Goal: Task Accomplishment & Management: Use online tool/utility

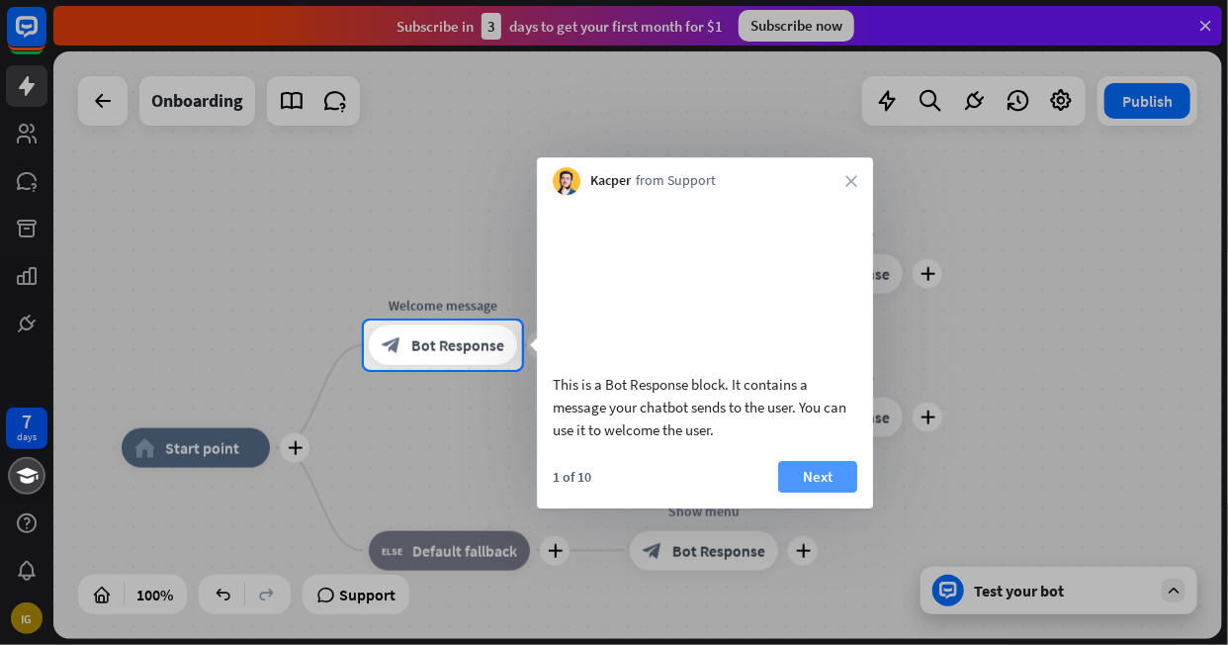
click at [808, 490] on button "Next" at bounding box center [817, 477] width 79 height 32
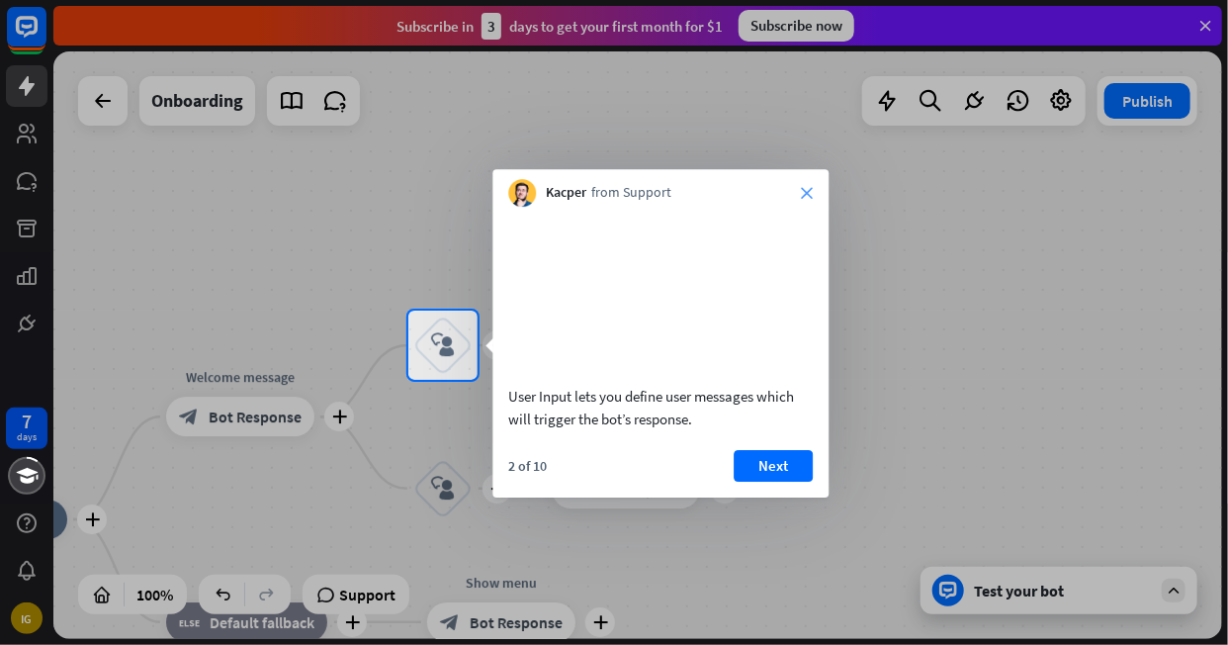
click at [808, 197] on icon "close" at bounding box center [807, 193] width 12 height 12
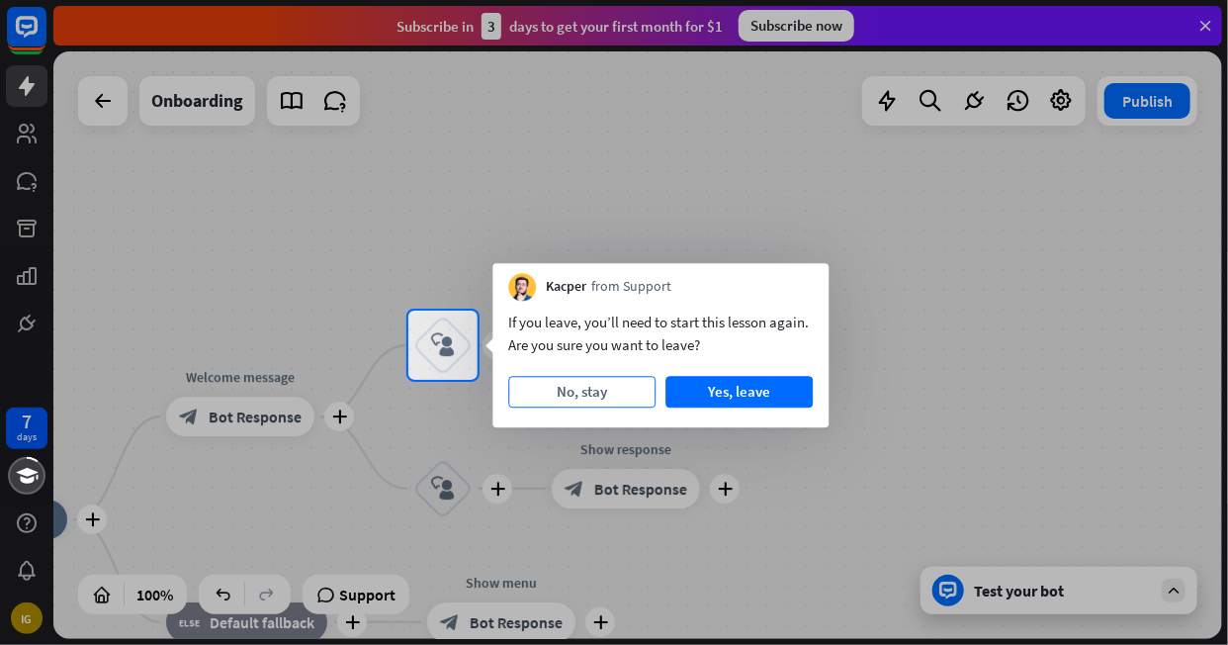
click at [578, 391] on button "No, stay" at bounding box center [581, 392] width 147 height 32
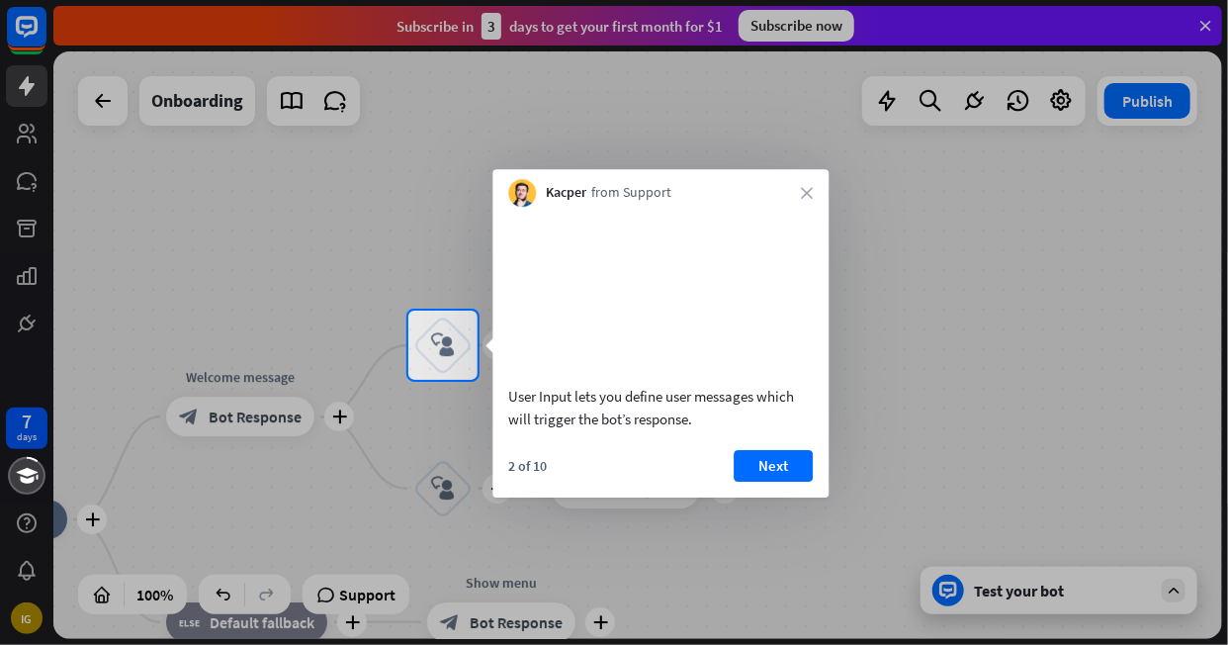
click at [809, 183] on div "Kacper from Support close" at bounding box center [660, 188] width 336 height 38
click at [809, 185] on div "Kacper from Support close" at bounding box center [660, 188] width 336 height 38
click at [800, 192] on div "Kacper from Support close" at bounding box center [660, 188] width 336 height 38
click at [758, 481] on button "Next" at bounding box center [773, 466] width 79 height 32
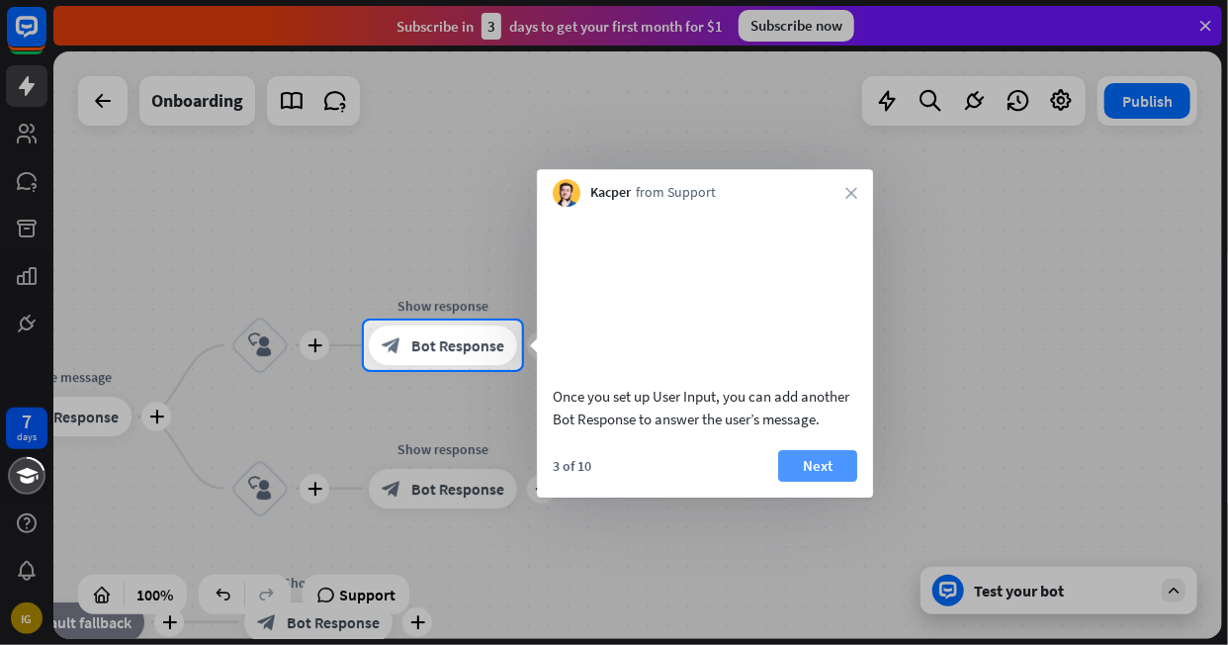
click at [832, 481] on button "Next" at bounding box center [817, 466] width 79 height 32
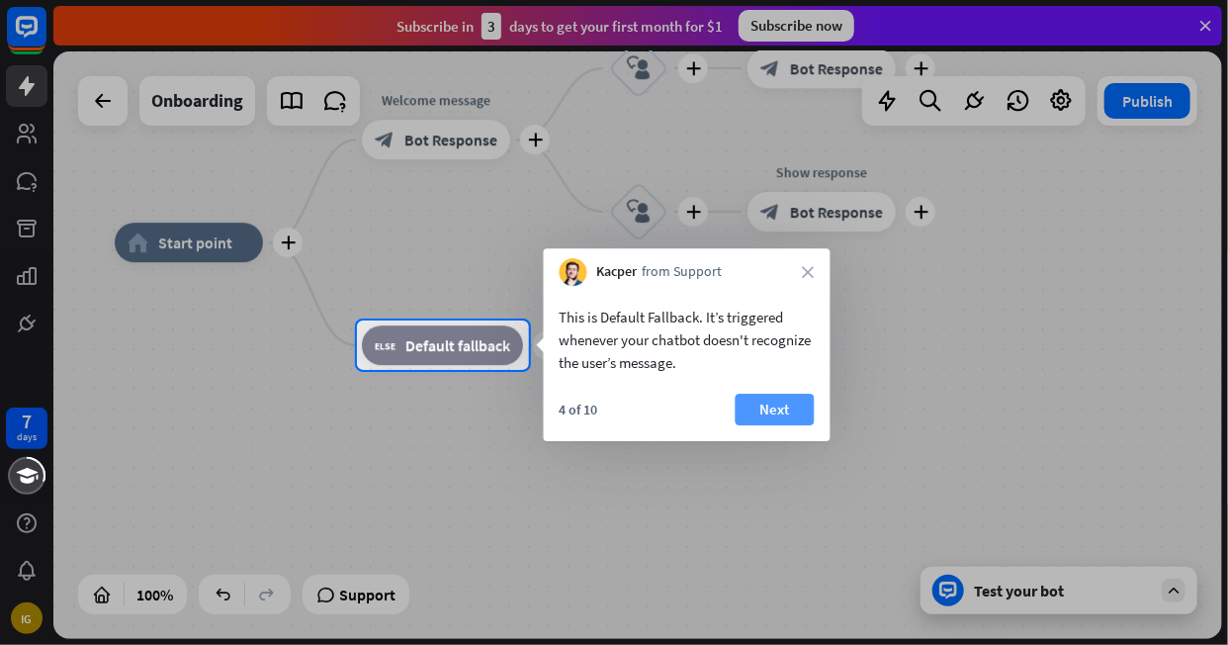
click at [792, 394] on button "Next" at bounding box center [775, 409] width 79 height 32
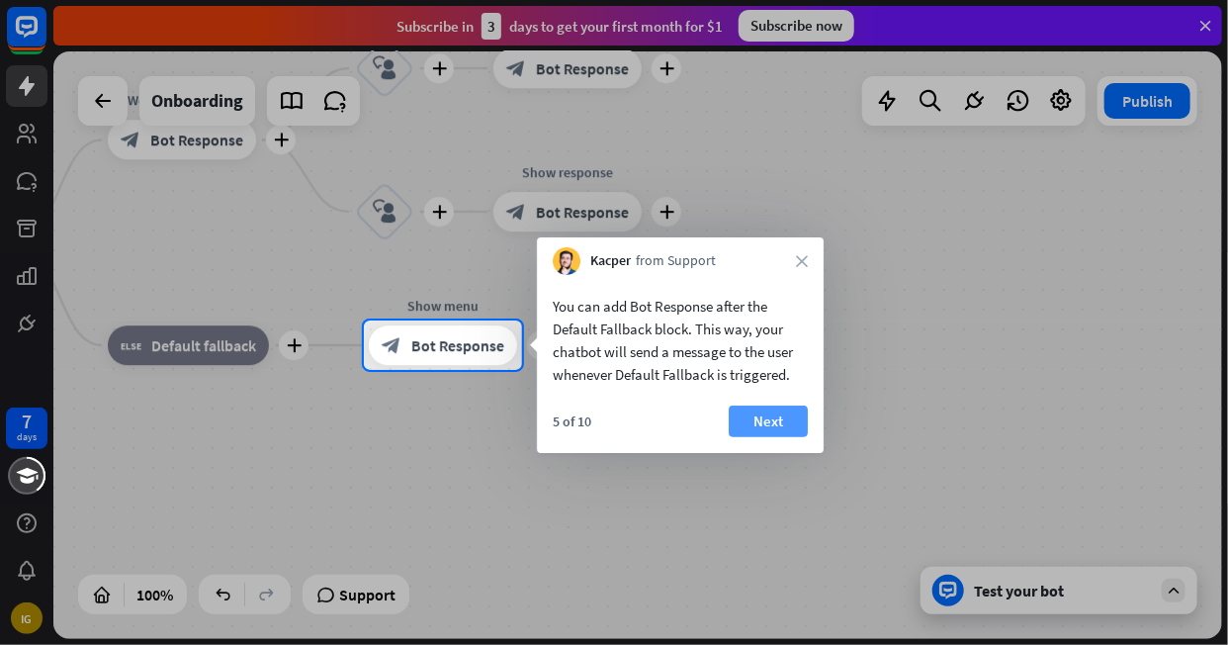
click at [773, 418] on button "Next" at bounding box center [768, 421] width 79 height 32
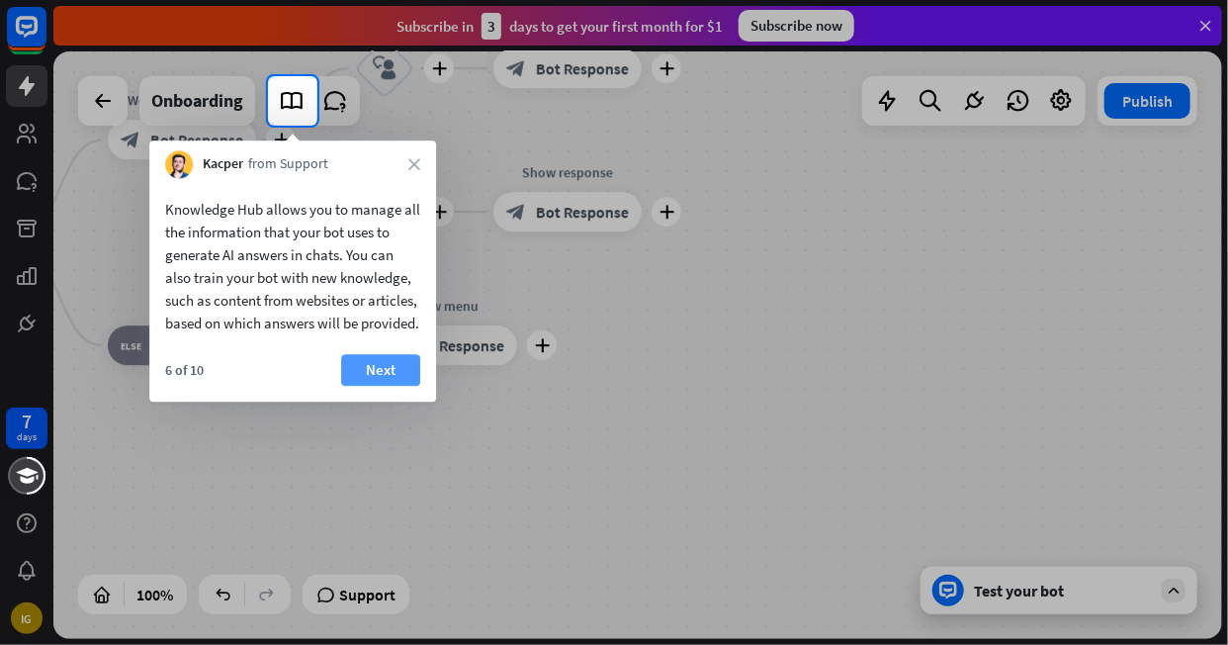
click at [372, 386] on button "Next" at bounding box center [380, 370] width 79 height 32
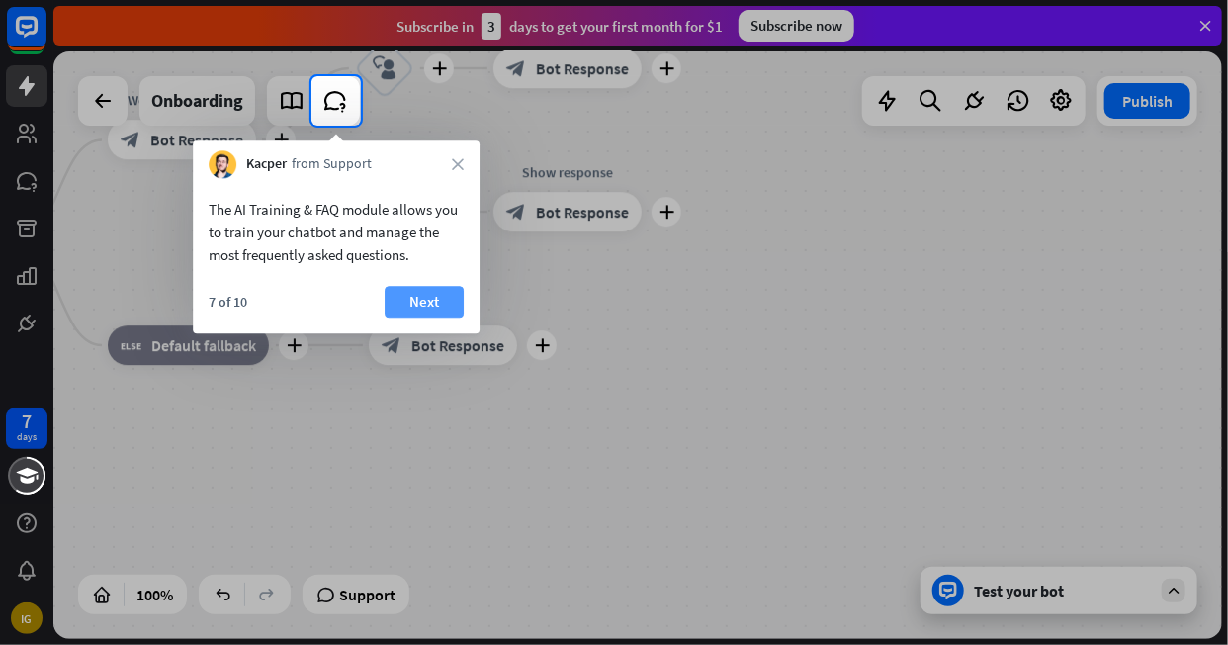
click at [419, 299] on button "Next" at bounding box center [424, 302] width 79 height 32
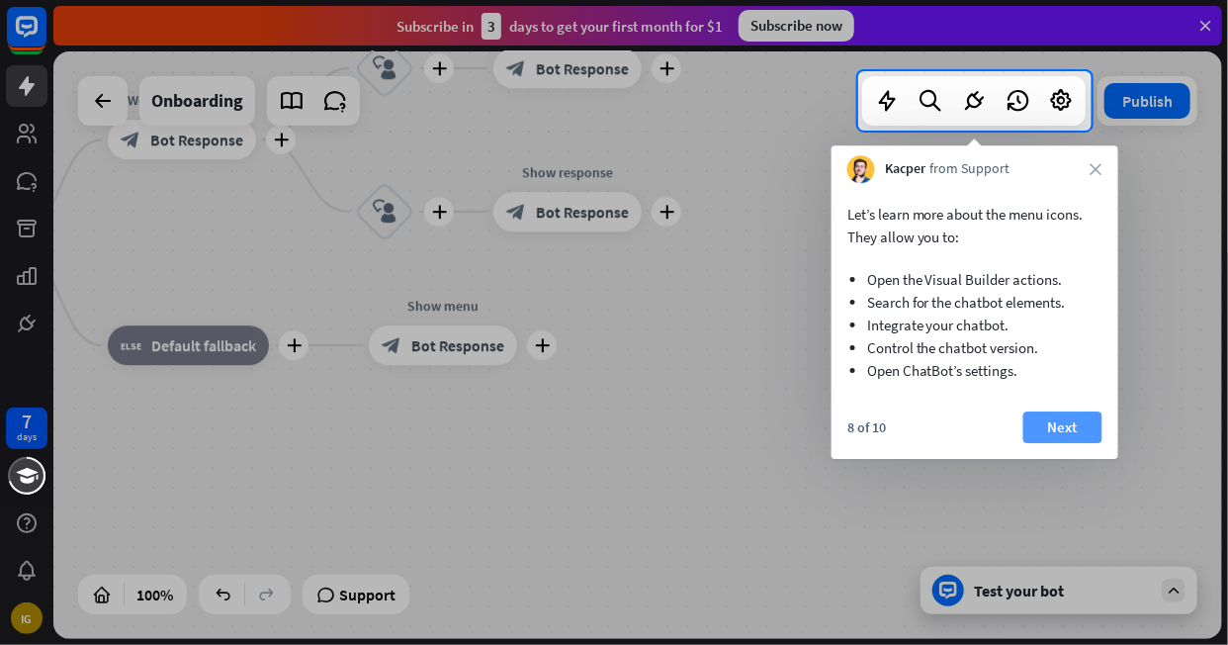
click at [1072, 425] on button "Next" at bounding box center [1062, 427] width 79 height 32
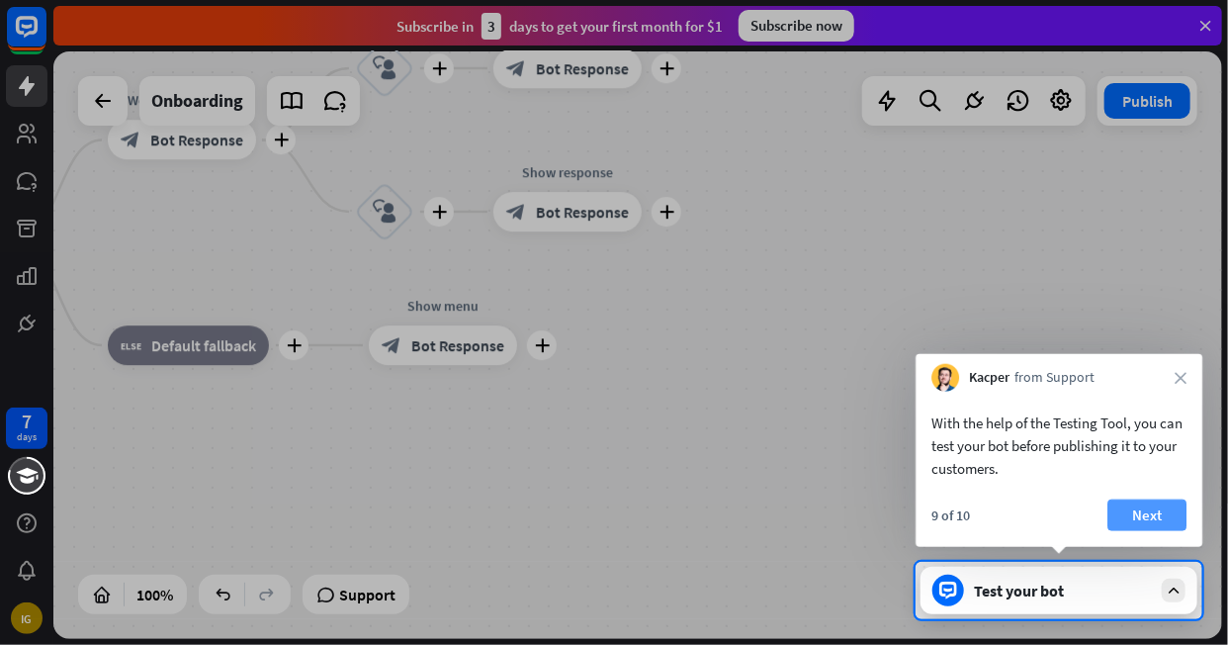
click at [1137, 511] on button "Next" at bounding box center [1146, 515] width 79 height 32
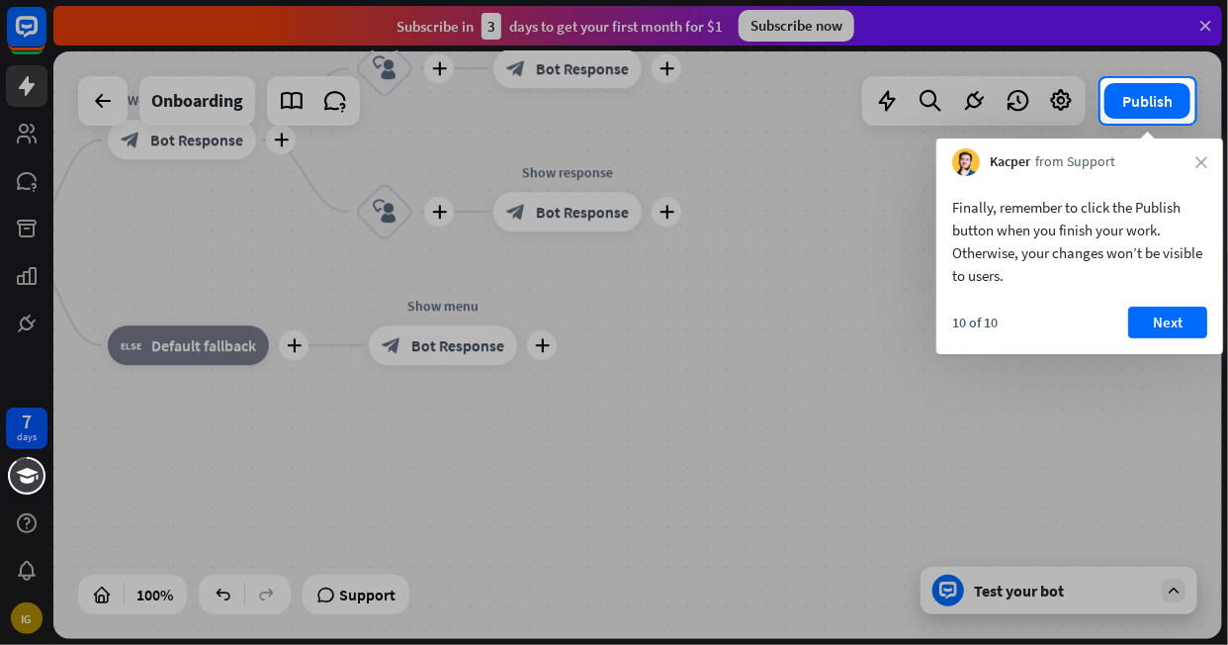
click at [1070, 602] on div at bounding box center [614, 384] width 1228 height 521
click at [1202, 160] on icon "close" at bounding box center [1201, 162] width 12 height 12
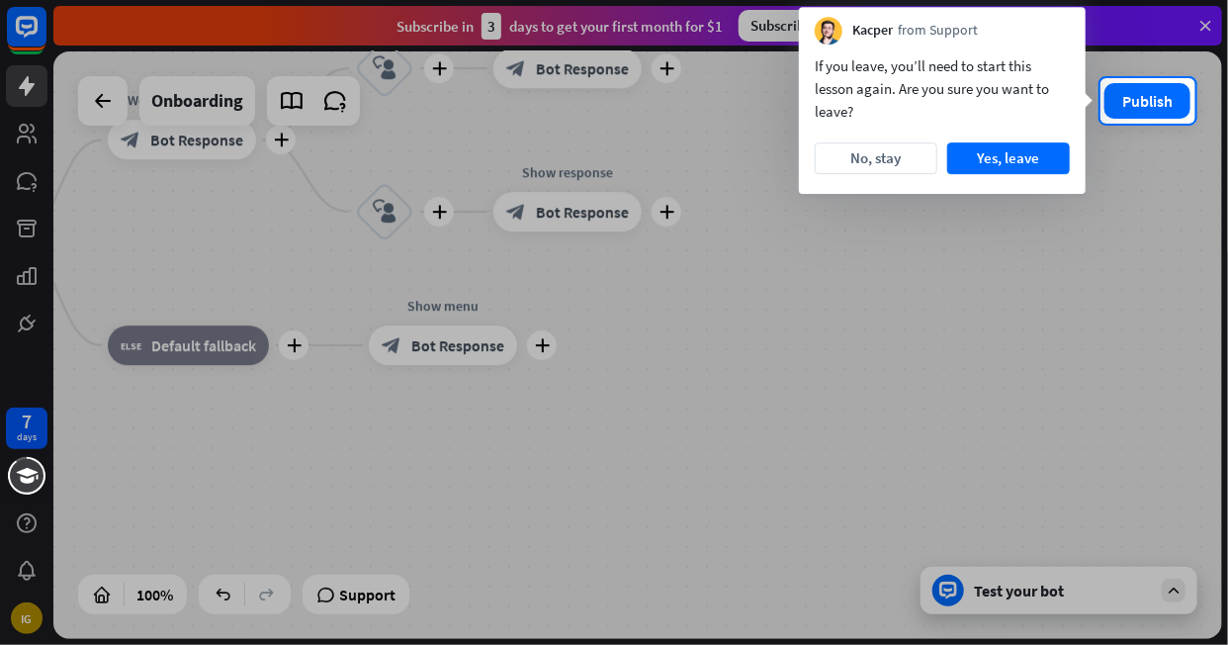
drag, startPoint x: 892, startPoint y: 155, endPoint x: 931, endPoint y: 190, distance: 52.5
click at [931, 190] on div "If you leave, you’ll need to start this lesson again. Are you sure you want to …" at bounding box center [942, 118] width 287 height 149
click at [1042, 149] on button "Yes, leave" at bounding box center [1008, 158] width 123 height 32
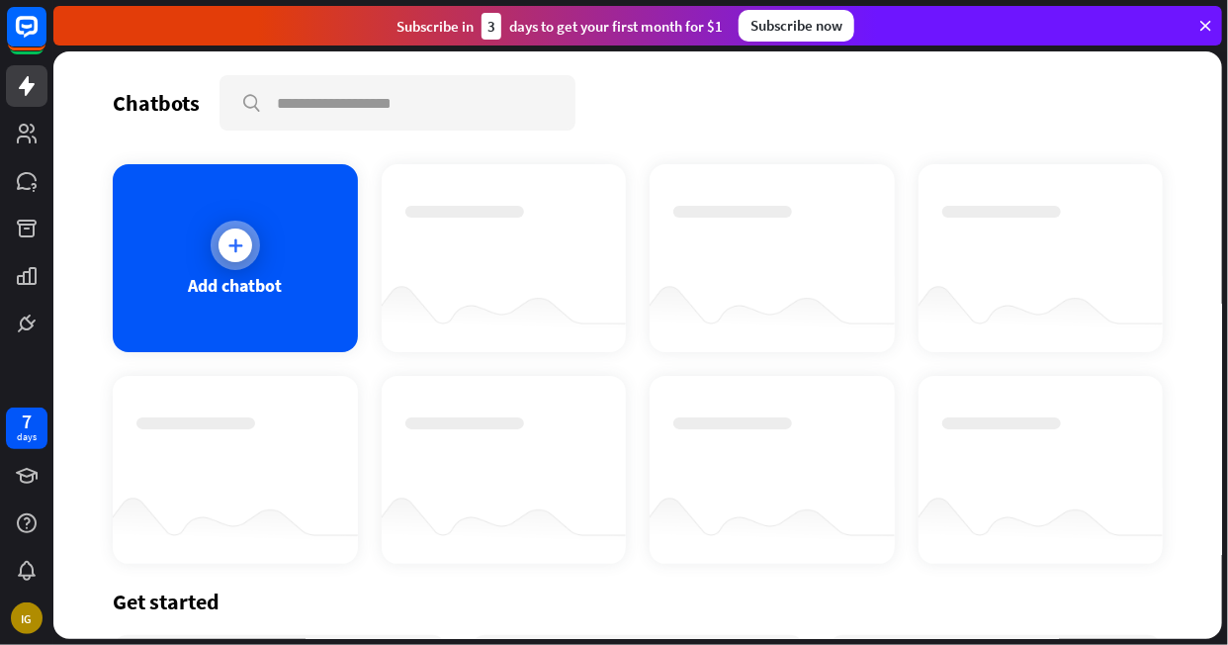
click at [205, 265] on div "Add chatbot" at bounding box center [235, 258] width 245 height 188
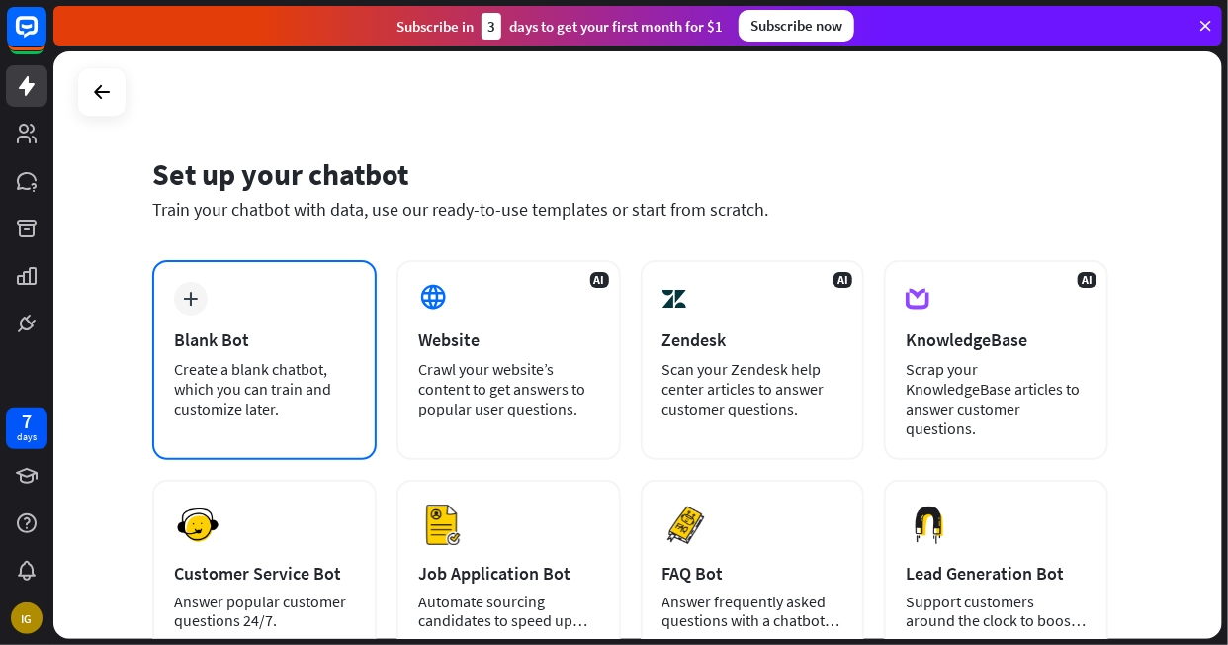
click at [244, 370] on div "Create a blank chatbot, which you can train and customize later." at bounding box center [264, 388] width 181 height 59
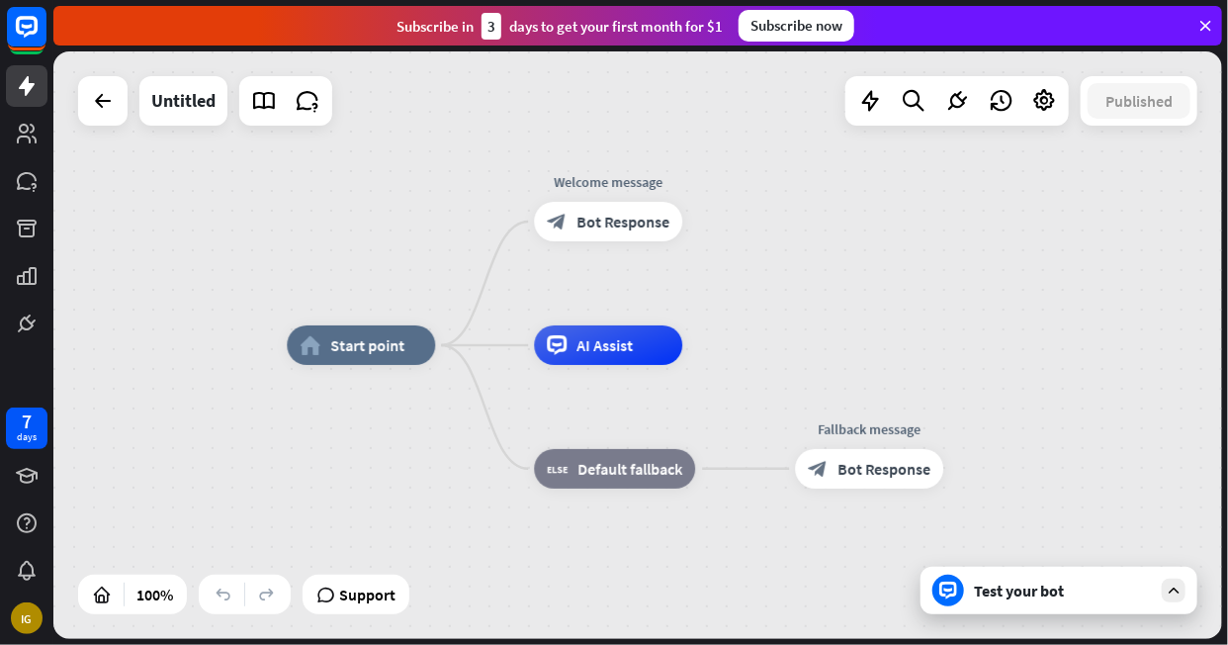
click at [1021, 581] on div "Test your bot" at bounding box center [1063, 590] width 178 height 20
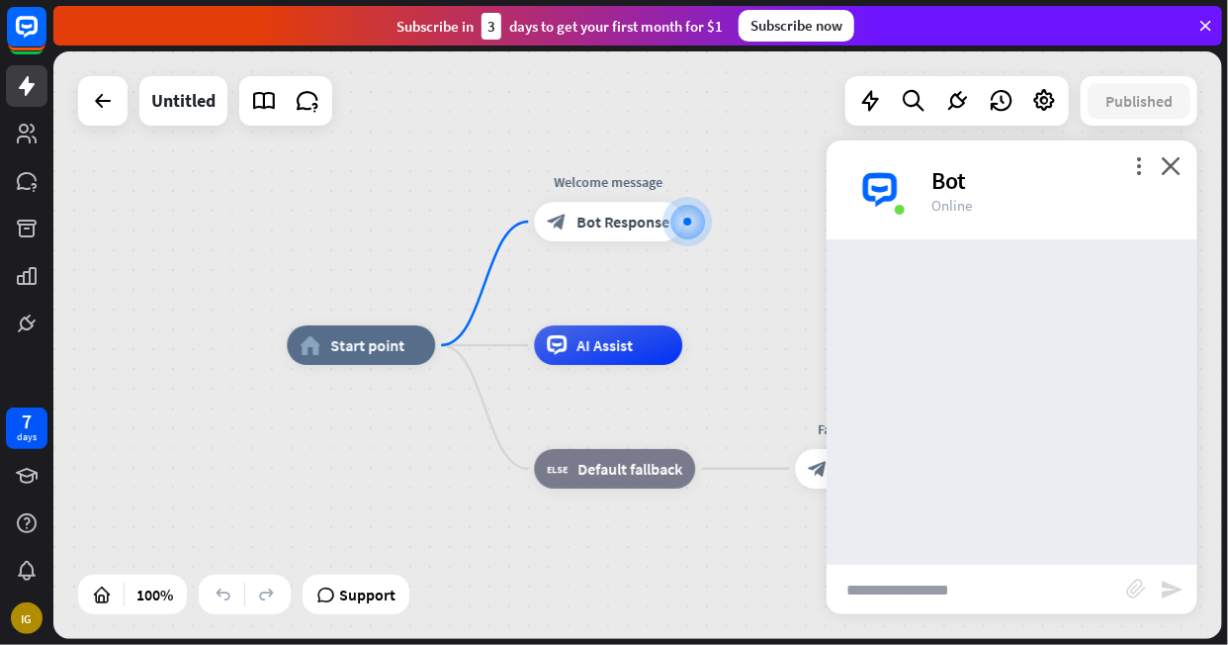
click at [973, 595] on input "text" at bounding box center [976, 588] width 300 height 49
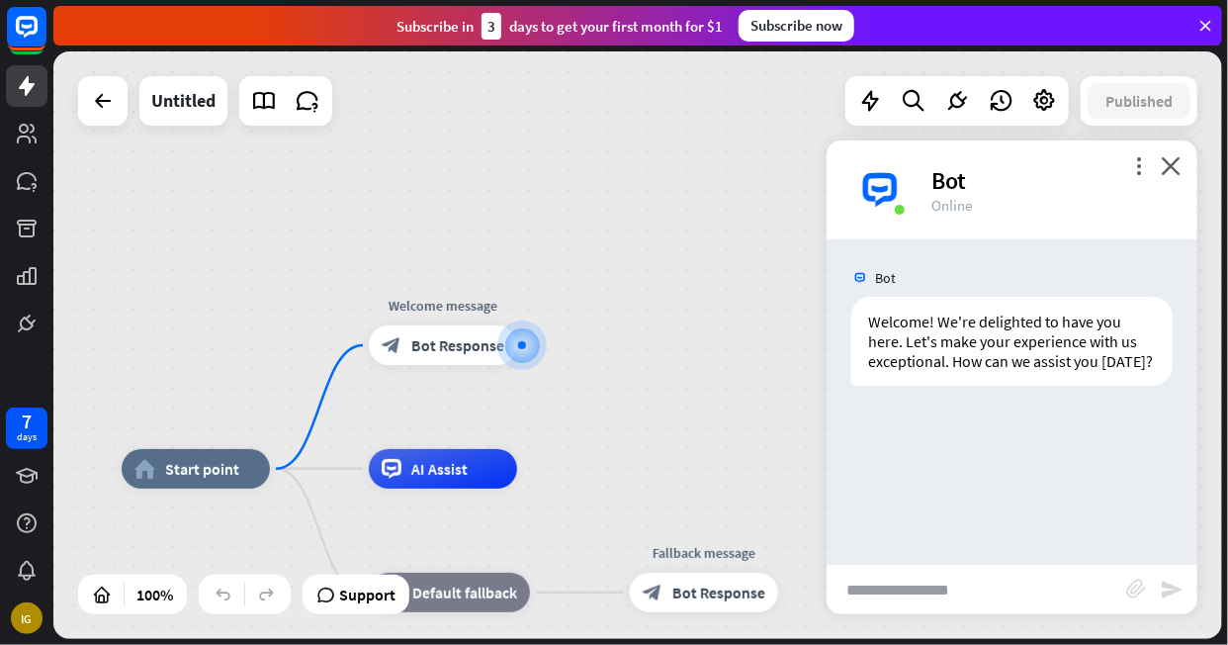
paste input "**********"
type input "**********"
click at [702, 580] on div "block_bot_response Bot Response" at bounding box center [704, 592] width 148 height 40
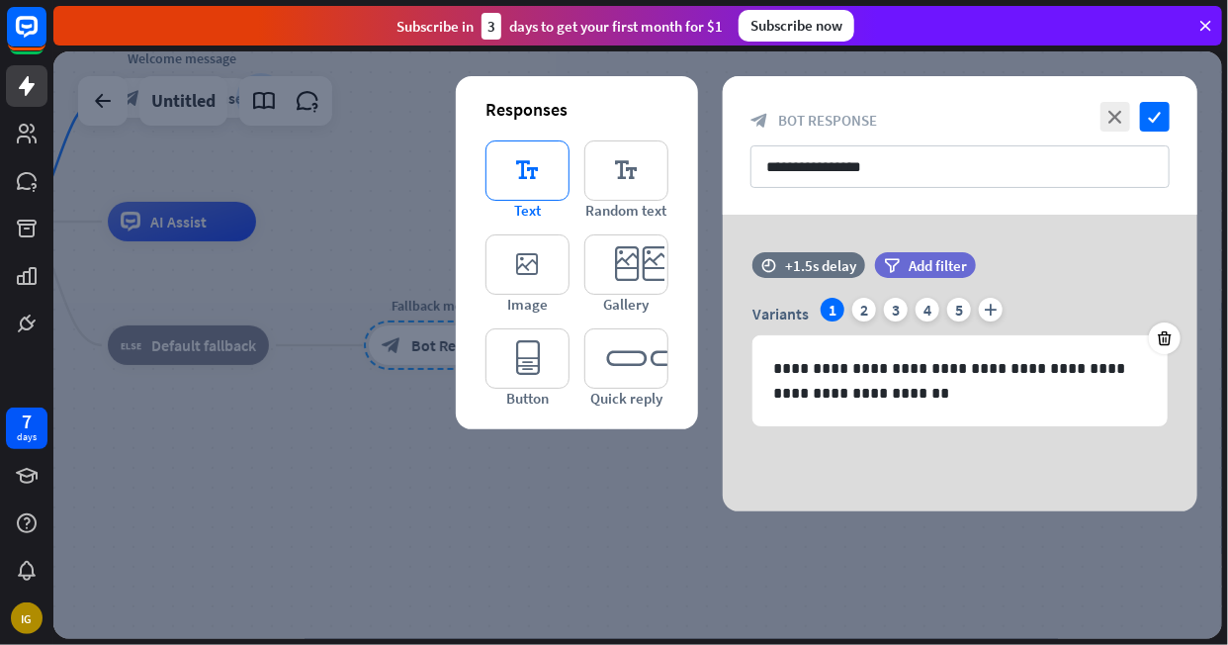
click at [530, 167] on icon "editor_text" at bounding box center [527, 170] width 84 height 60
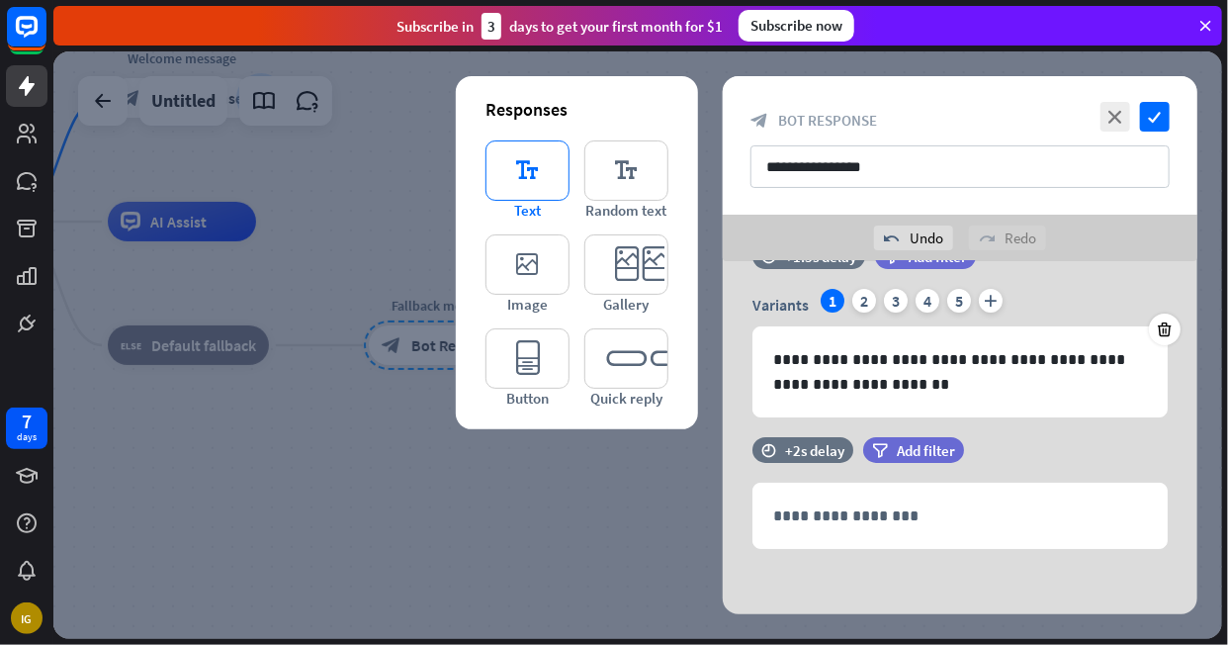
scroll to position [58, 0]
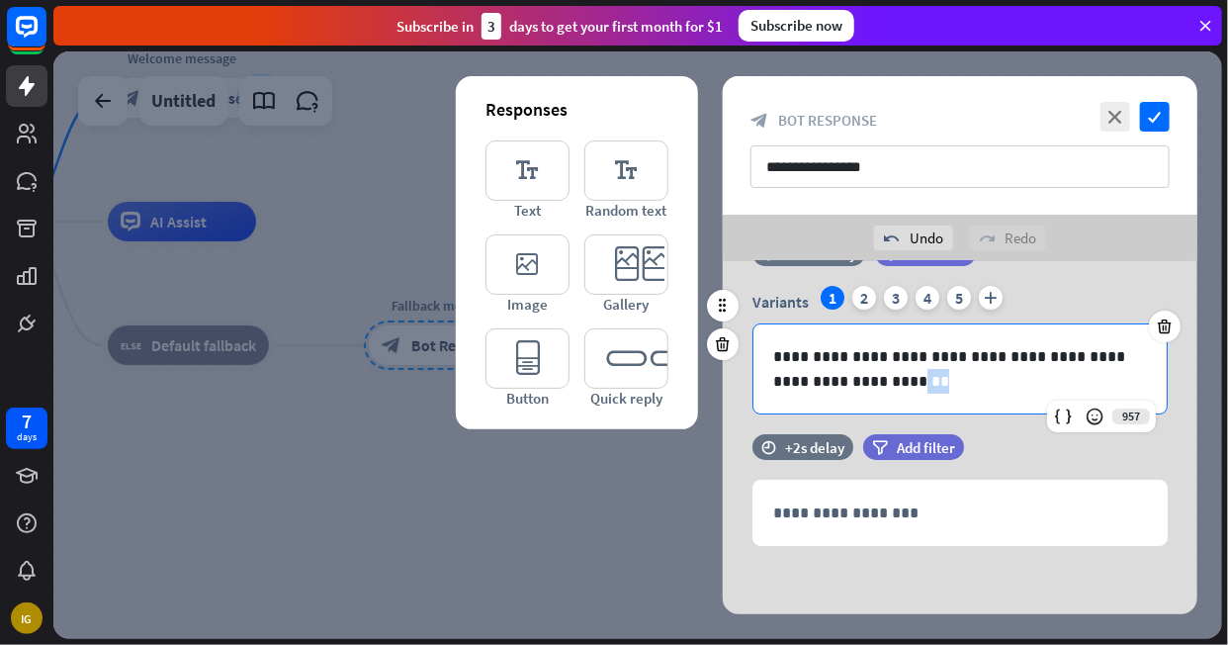
drag, startPoint x: 929, startPoint y: 395, endPoint x: 856, endPoint y: 377, distance: 75.5
click at [856, 377] on div "**********" at bounding box center [959, 368] width 413 height 89
click at [937, 410] on div "**********" at bounding box center [959, 368] width 413 height 89
click at [909, 392] on div "**********" at bounding box center [959, 368] width 413 height 89
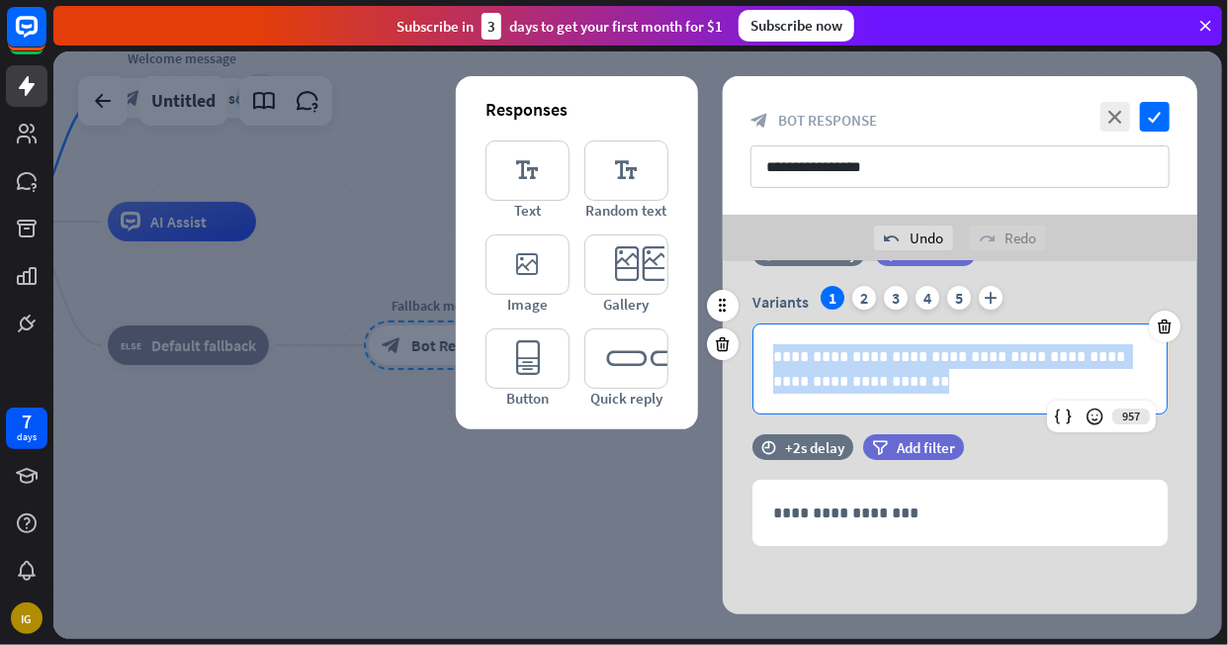
drag, startPoint x: 900, startPoint y: 386, endPoint x: 739, endPoint y: 352, distance: 163.6
click at [739, 352] on div "**********" at bounding box center [960, 350] width 475 height 129
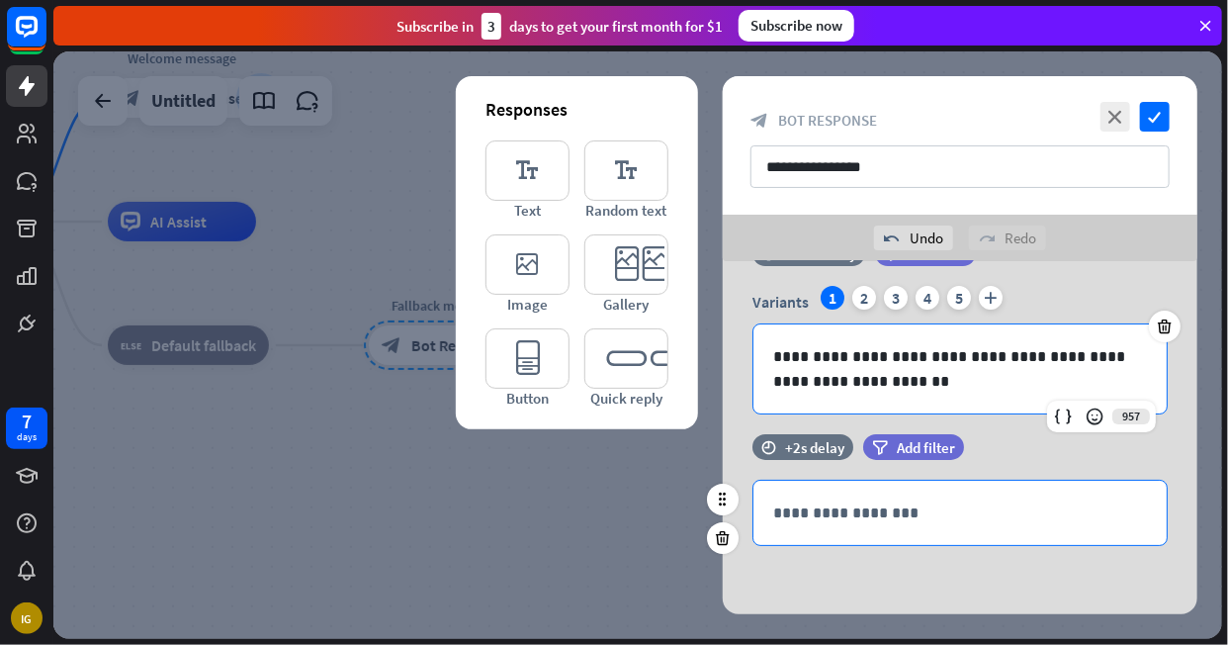
click at [909, 525] on div "**********" at bounding box center [959, 512] width 413 height 64
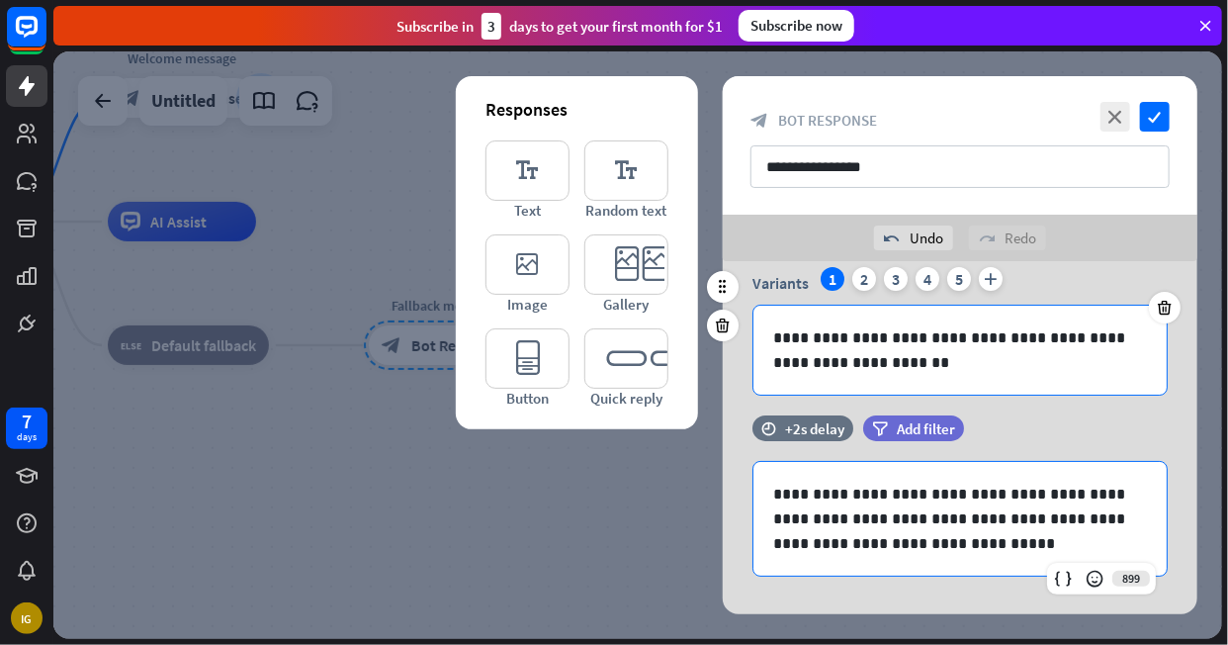
scroll to position [79, 0]
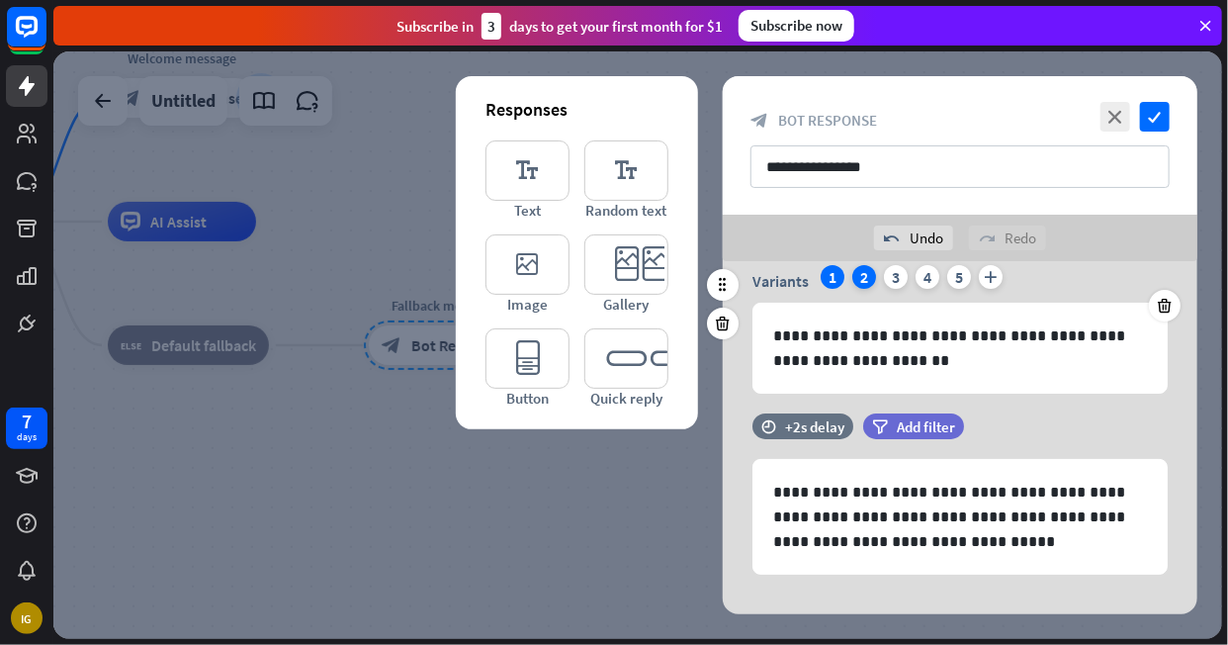
click at [864, 272] on div "2" at bounding box center [864, 277] width 24 height 24
click at [890, 279] on div "3" at bounding box center [896, 277] width 24 height 24
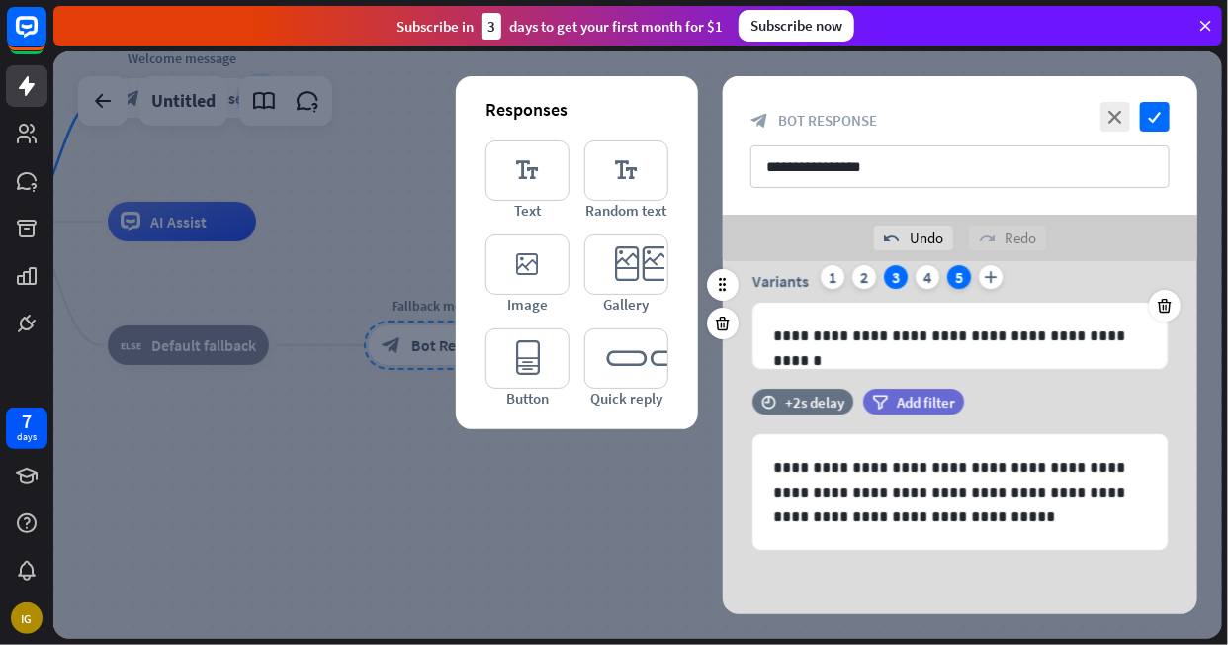
click at [963, 272] on div "5" at bounding box center [959, 277] width 24 height 24
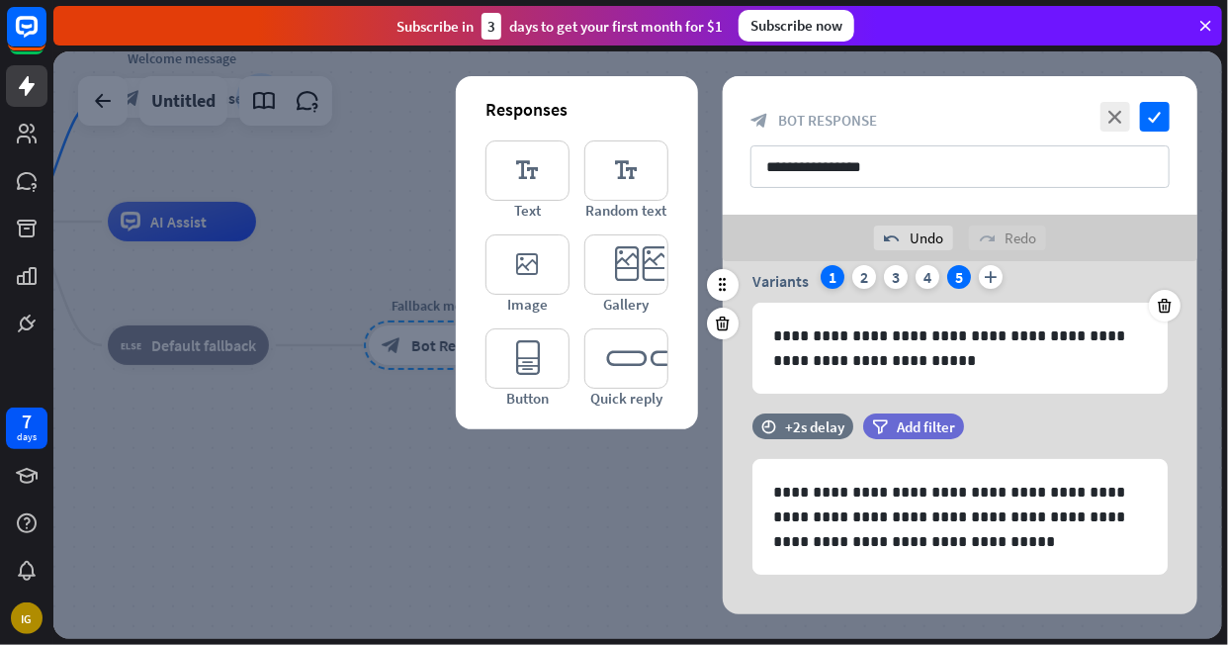
click at [834, 280] on div "1" at bounding box center [833, 277] width 24 height 24
click at [518, 285] on icon "editor_image" at bounding box center [527, 264] width 84 height 60
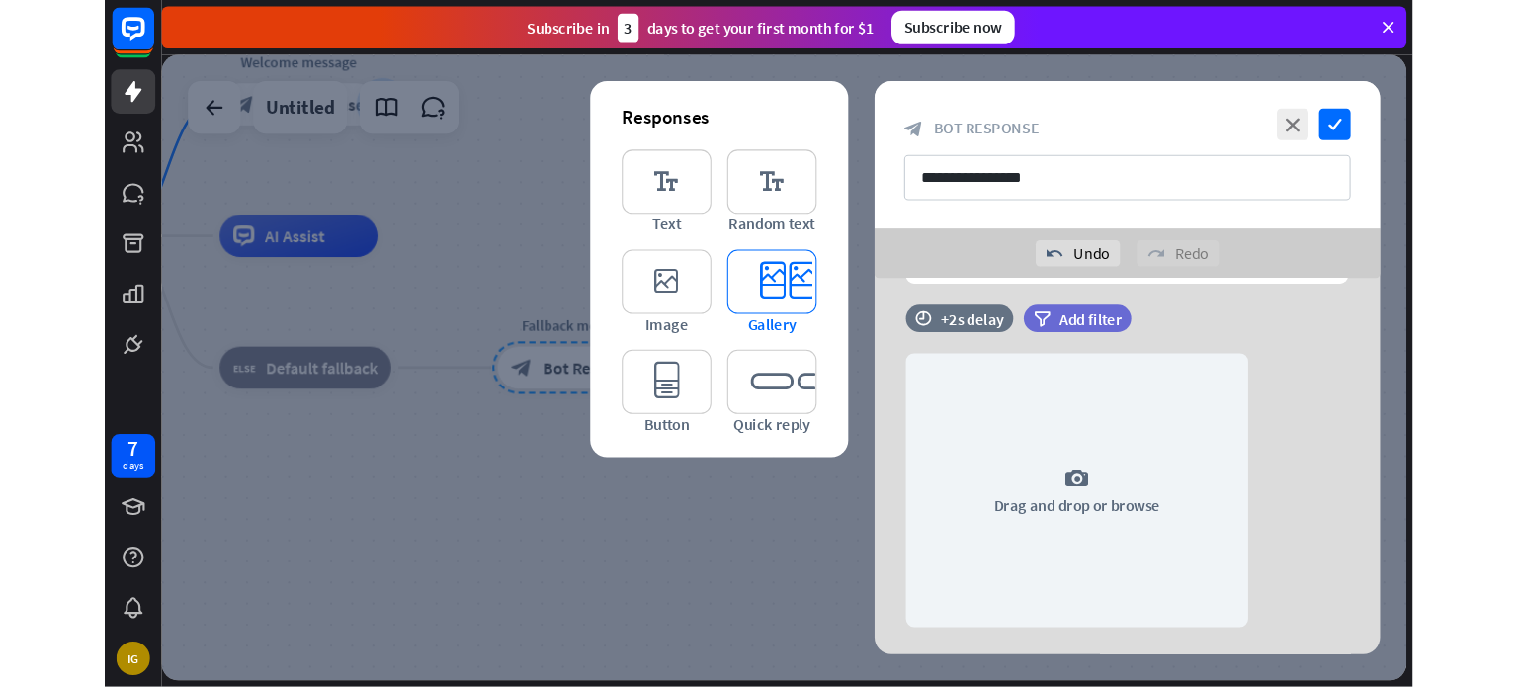
scroll to position [411, 0]
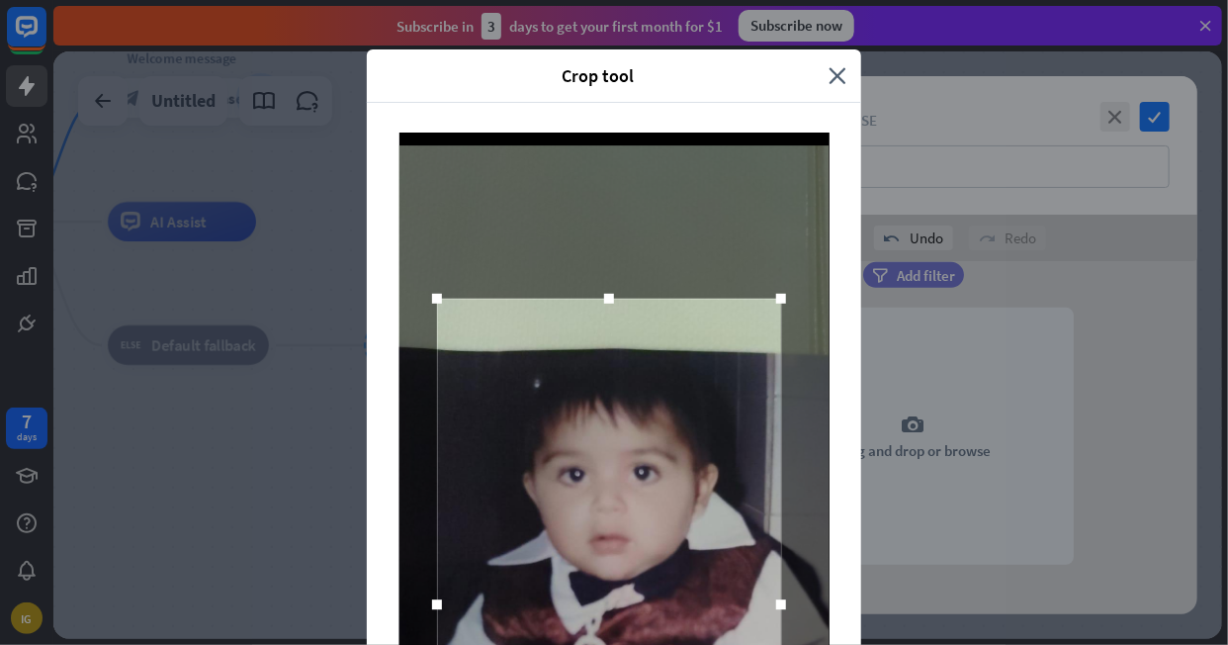
drag, startPoint x: 645, startPoint y: 436, endPoint x: 639, endPoint y: 560, distance: 123.7
click at [639, 560] on div at bounding box center [609, 605] width 344 height 612
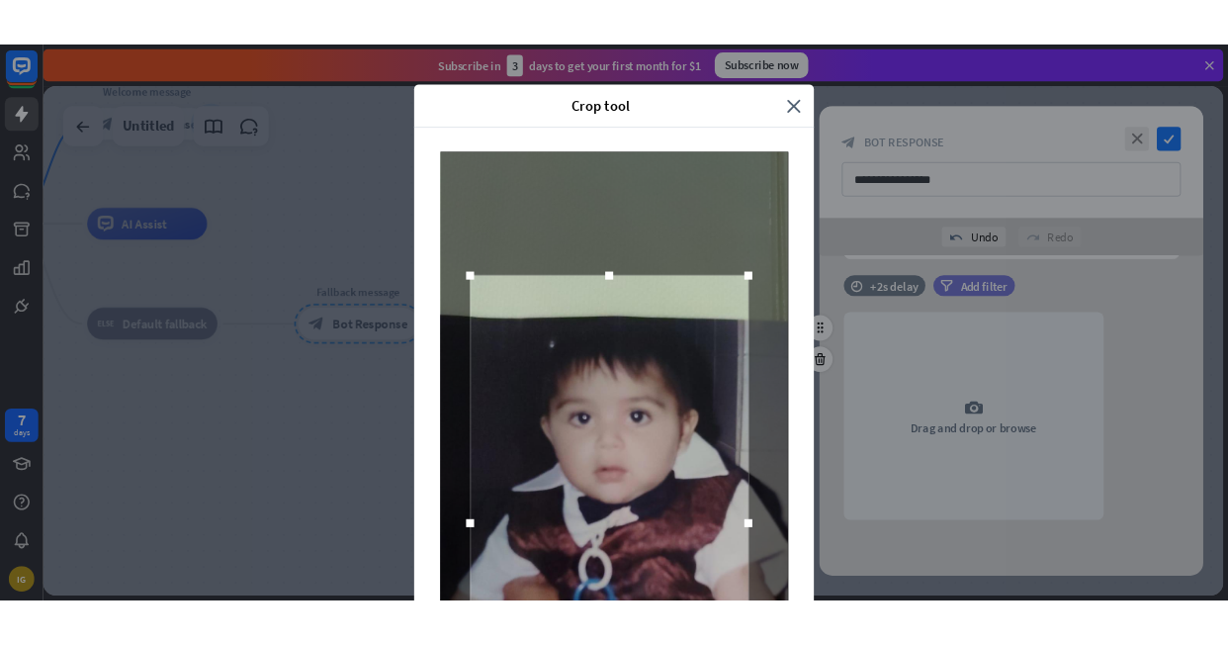
scroll to position [222, 0]
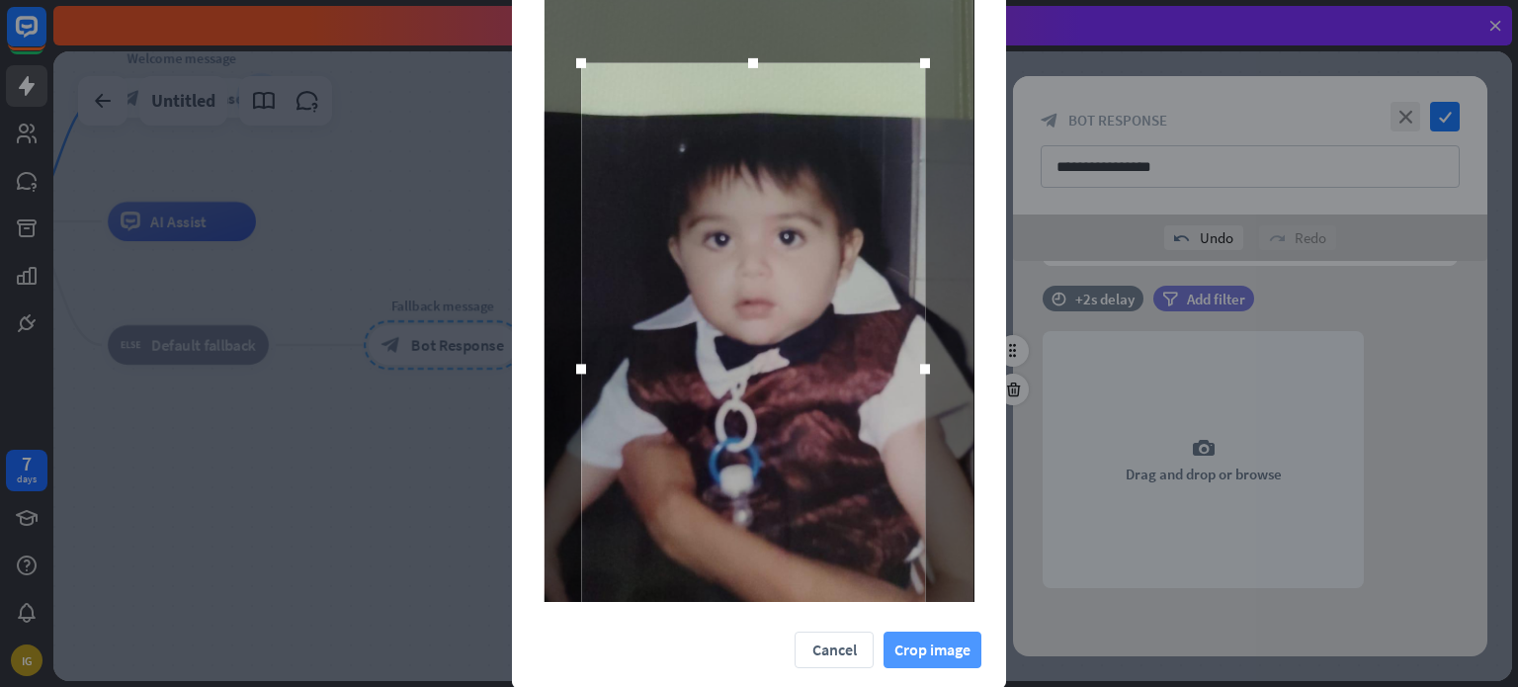
click at [933, 644] on button "Crop image" at bounding box center [933, 650] width 98 height 37
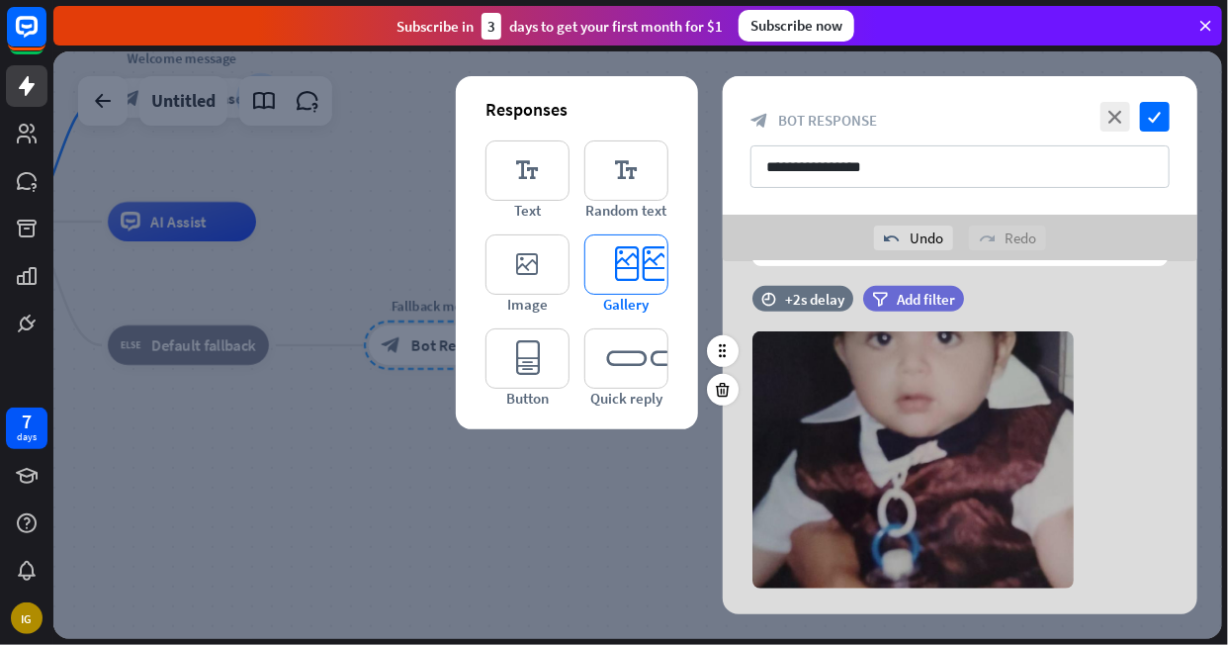
click at [647, 271] on icon "editor_card" at bounding box center [626, 264] width 84 height 60
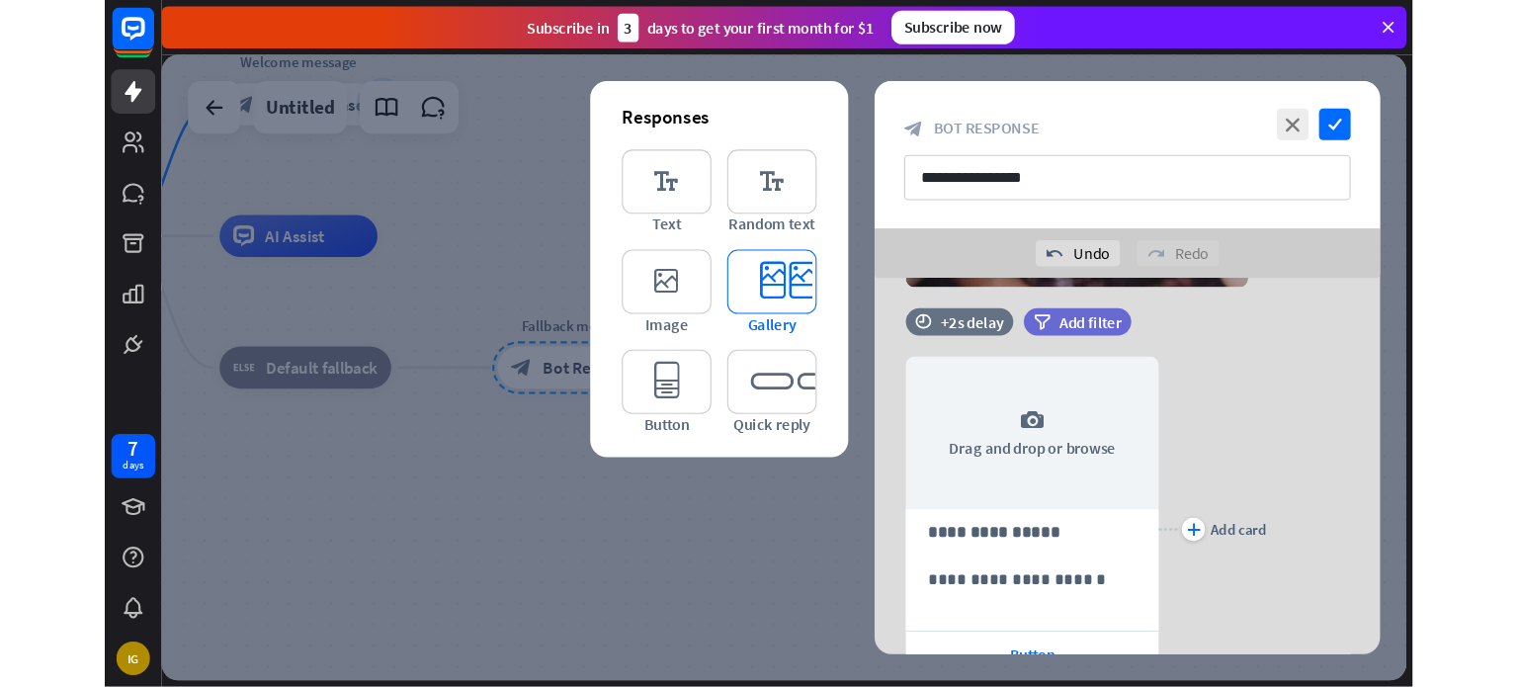
scroll to position [734, 0]
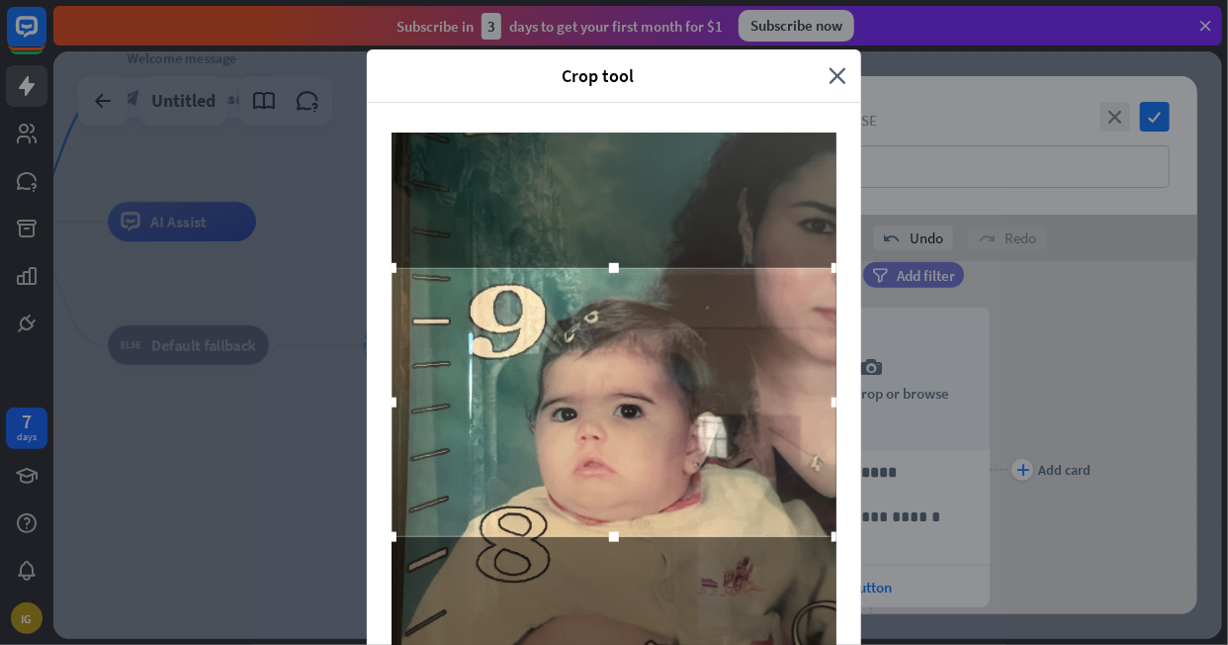
drag, startPoint x: 609, startPoint y: 315, endPoint x: 602, endPoint y: 245, distance: 70.5
click at [602, 245] on div at bounding box center [613, 428] width 445 height 593
drag, startPoint x: 605, startPoint y: 541, endPoint x: 604, endPoint y: 723, distance: 181.9
click at [604, 644] on html "7 days IG close Product Help First steps Get started with ChatBot Help Center F…" at bounding box center [614, 322] width 1228 height 645
drag, startPoint x: 609, startPoint y: 535, endPoint x: 604, endPoint y: 673, distance: 138.5
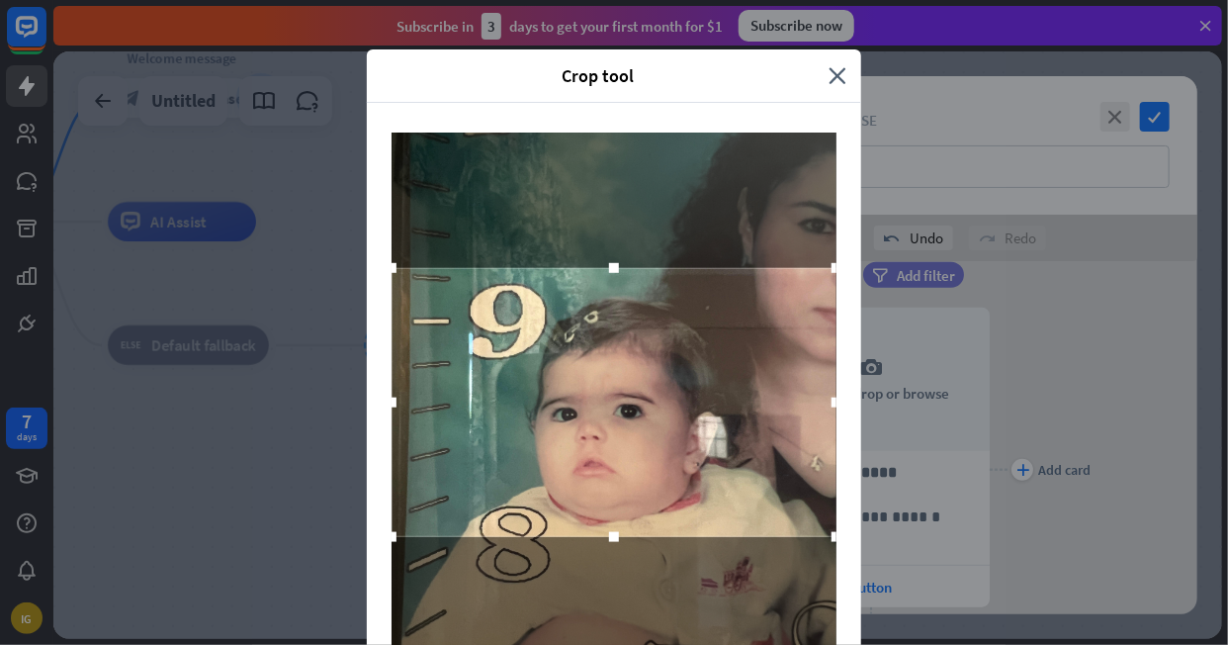
click at [604, 644] on html "7 days IG close Product Help First steps Get started with ChatBot Help Center F…" at bounding box center [614, 322] width 1228 height 645
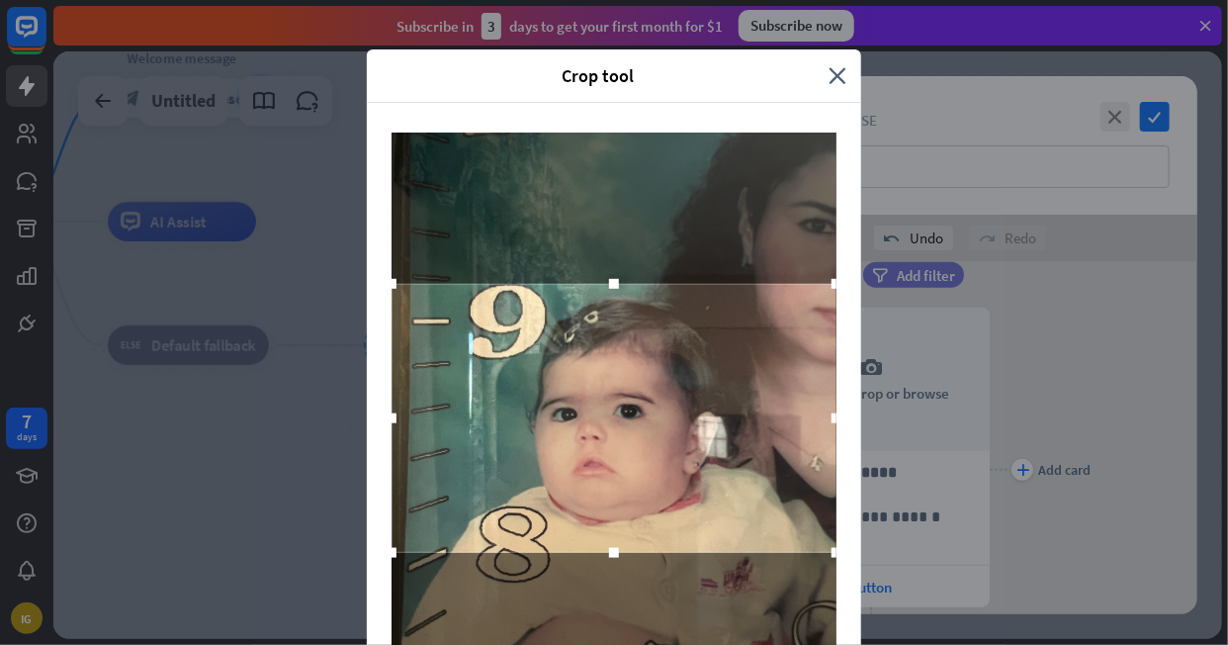
drag, startPoint x: 642, startPoint y: 481, endPoint x: 645, endPoint y: 497, distance: 16.1
click at [645, 497] on div at bounding box center [613, 418] width 445 height 269
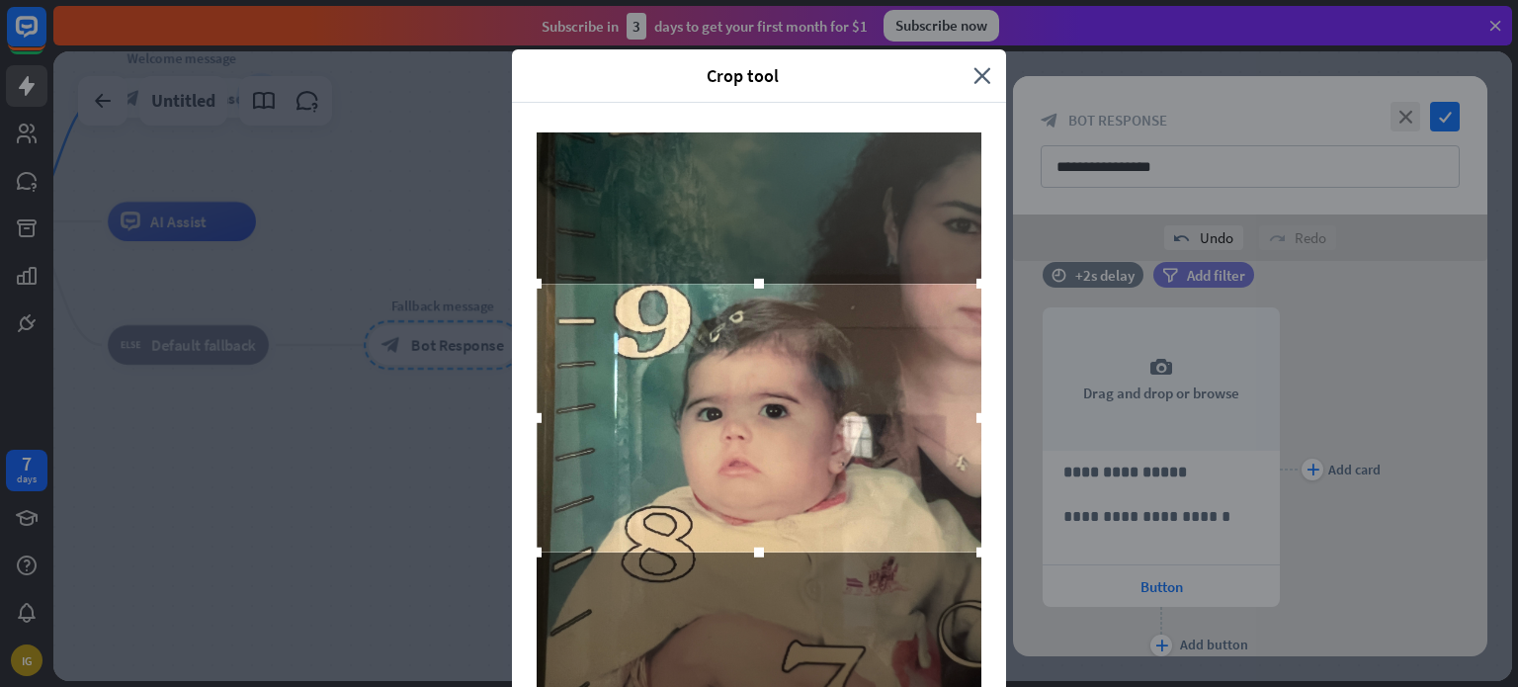
drag, startPoint x: 755, startPoint y: 554, endPoint x: 751, endPoint y: 713, distance: 159.2
click at [751, 644] on html "7 days IG close Product Help First steps Get started with ChatBot Help Center F…" at bounding box center [759, 343] width 1518 height 687
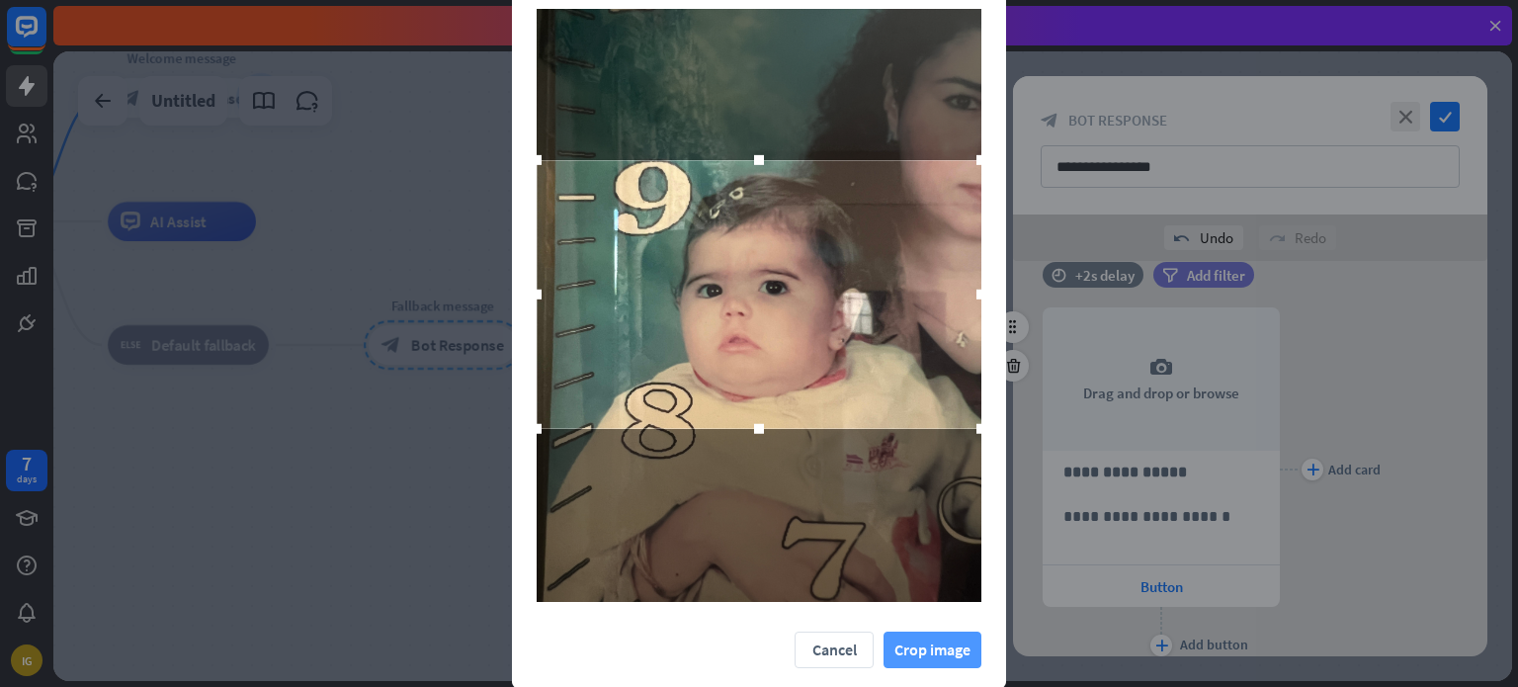
click at [917, 644] on button "Crop image" at bounding box center [933, 650] width 98 height 37
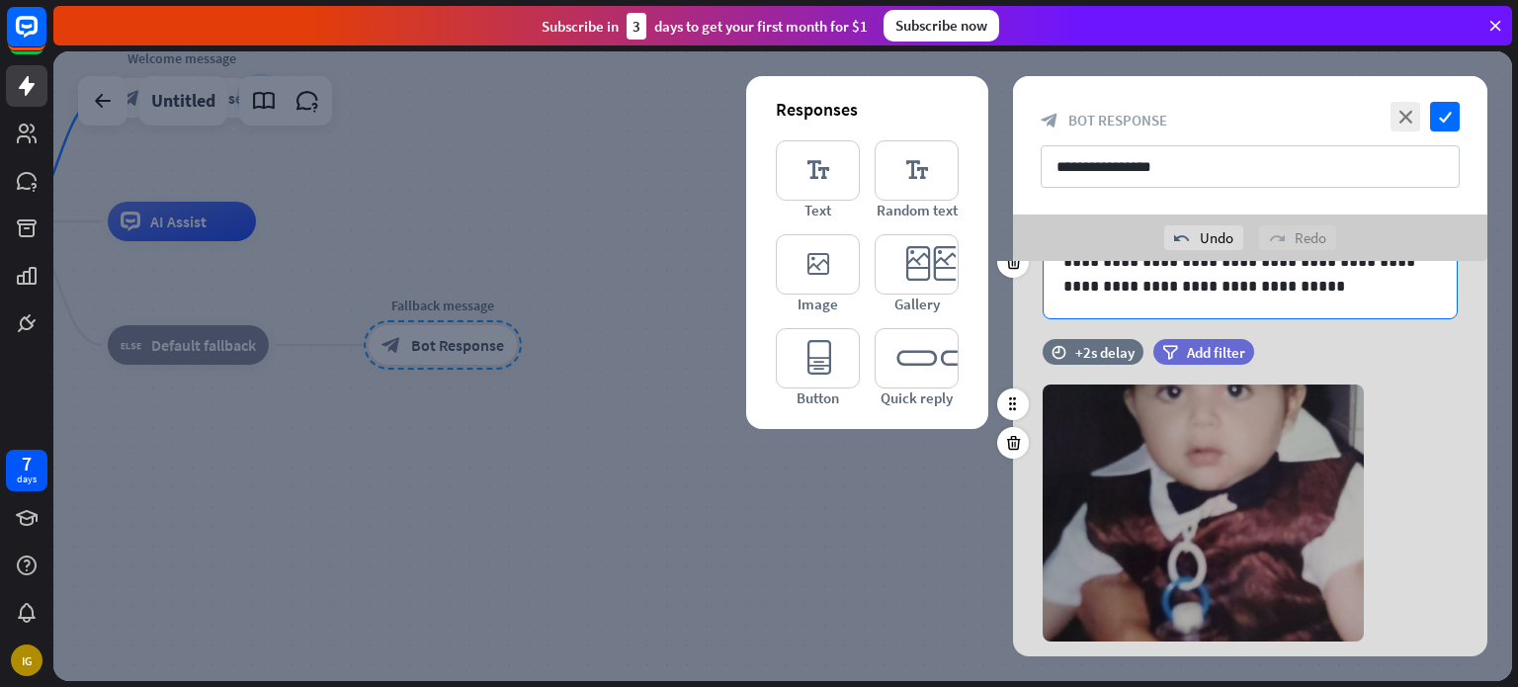
scroll to position [335, 0]
click at [1227, 113] on icon "check" at bounding box center [1445, 117] width 30 height 30
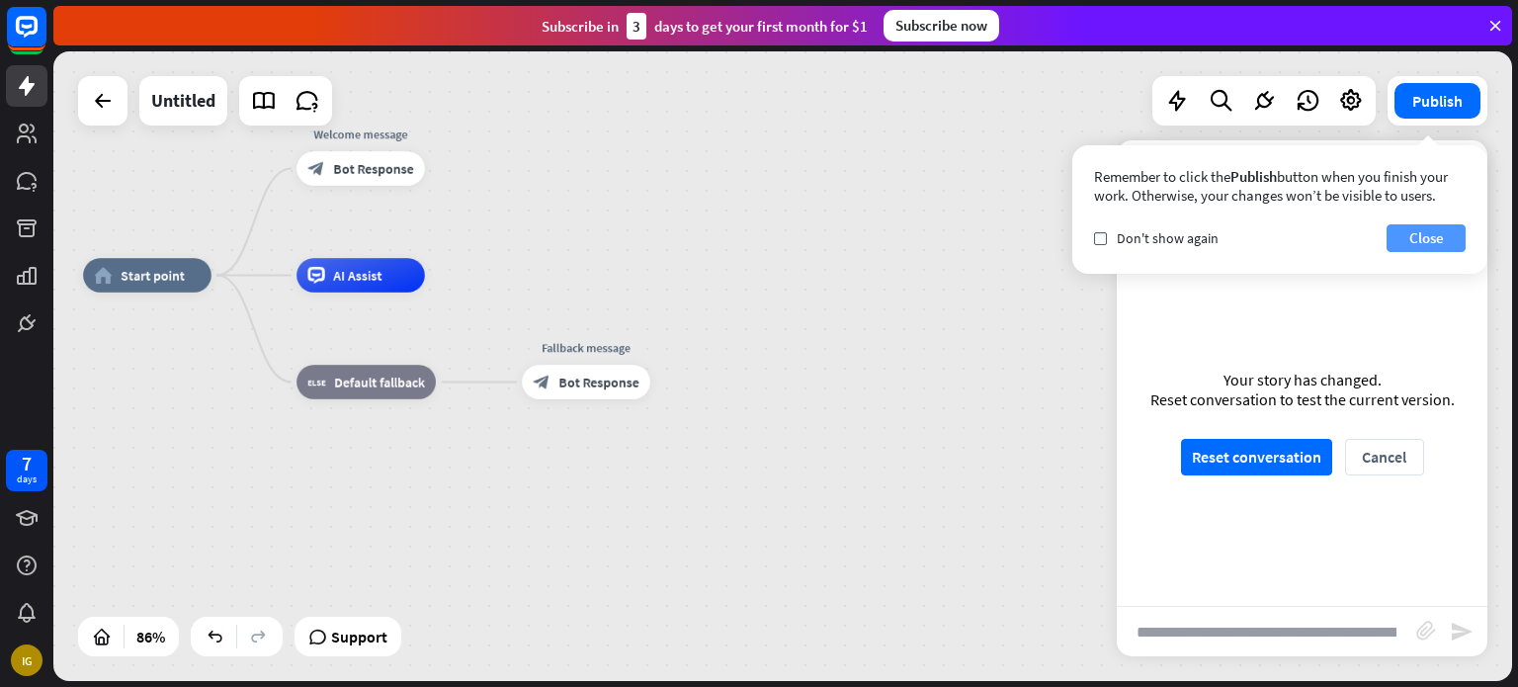
click at [1227, 237] on button "Close" at bounding box center [1426, 238] width 79 height 28
